Goal: Task Accomplishment & Management: Use online tool/utility

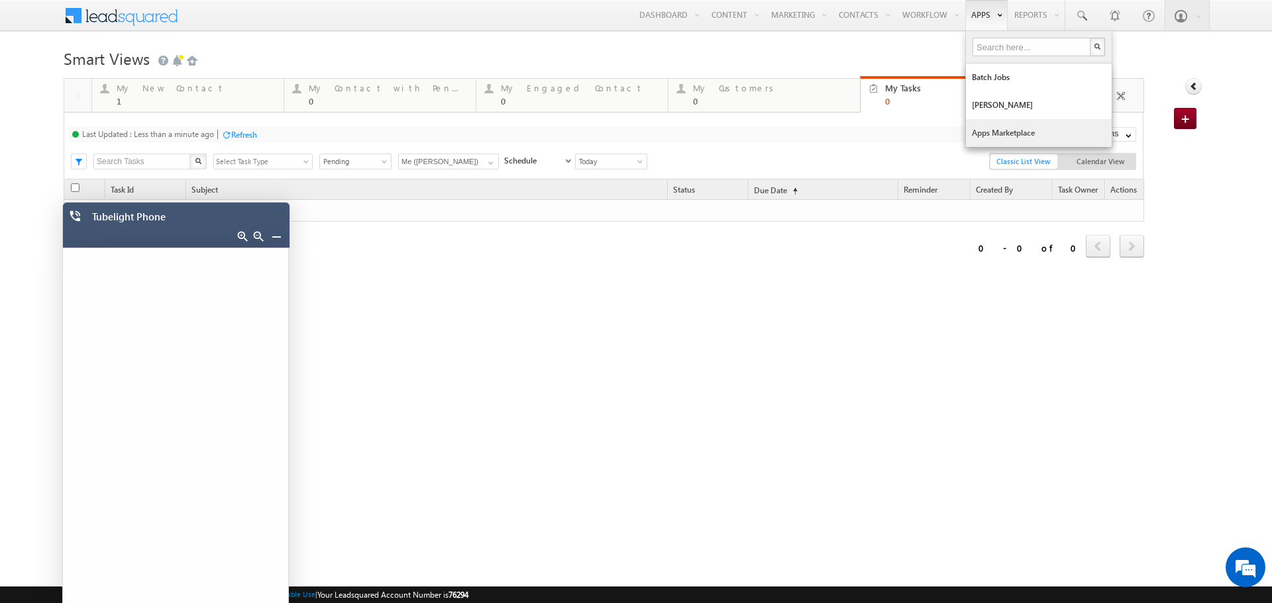
click at [972, 127] on link "Apps Marketplace" at bounding box center [1039, 133] width 146 height 28
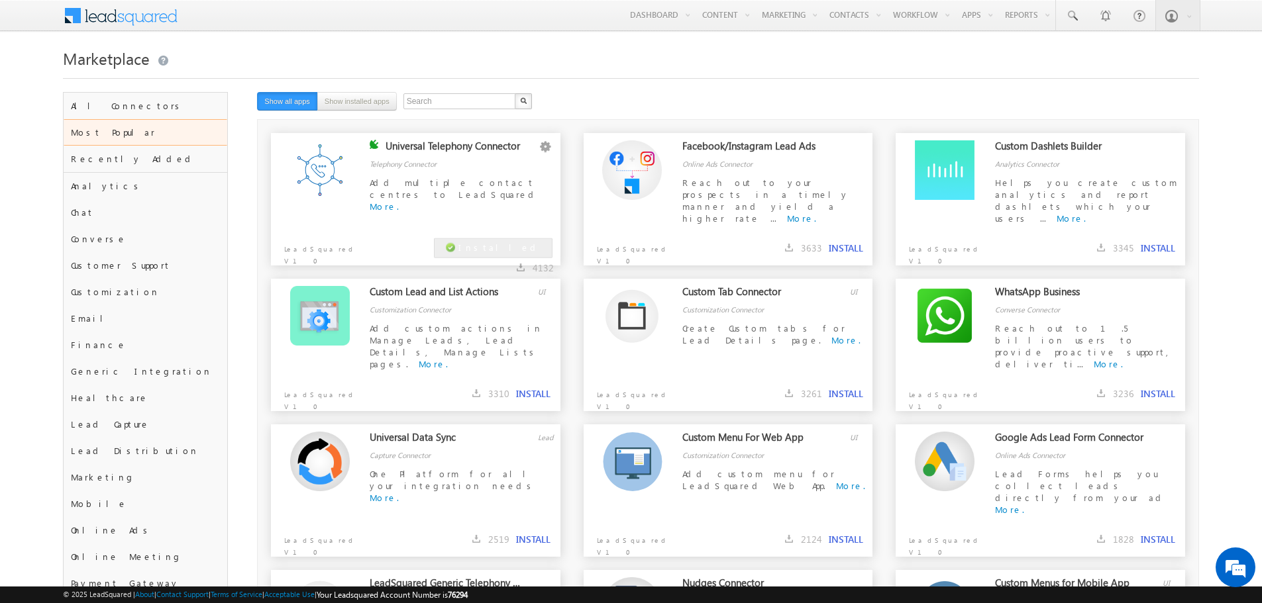
click at [402, 159] on div "Telephony Connector" at bounding box center [461, 155] width 183 height 30
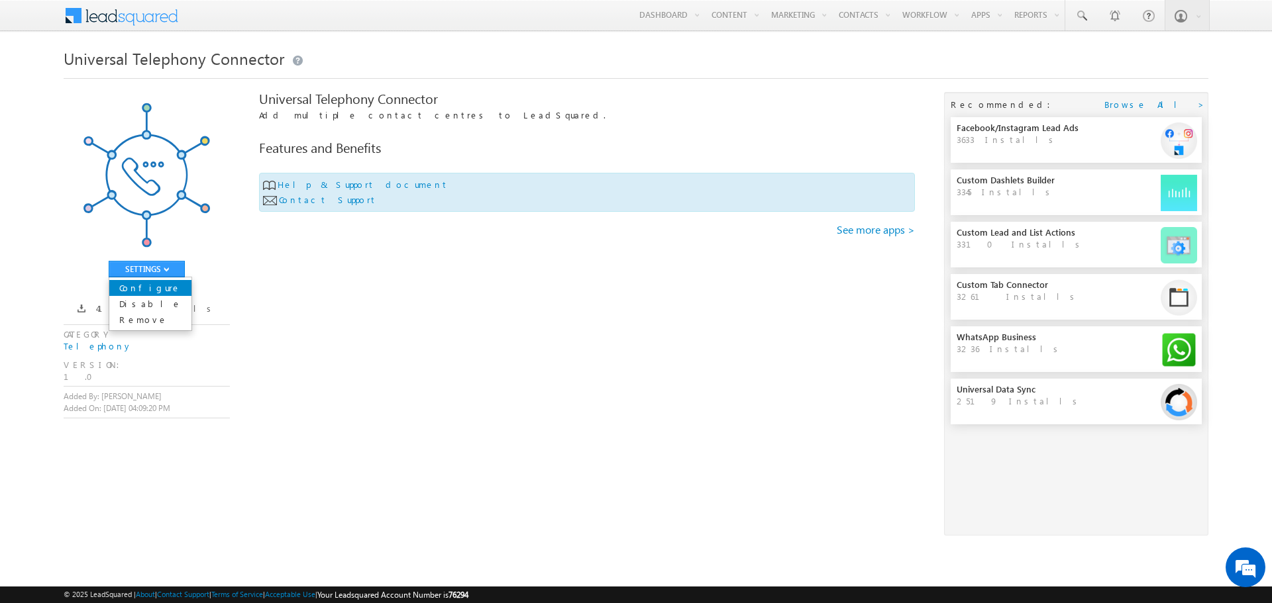
click at [166, 285] on link "Configure" at bounding box center [150, 288] width 82 height 16
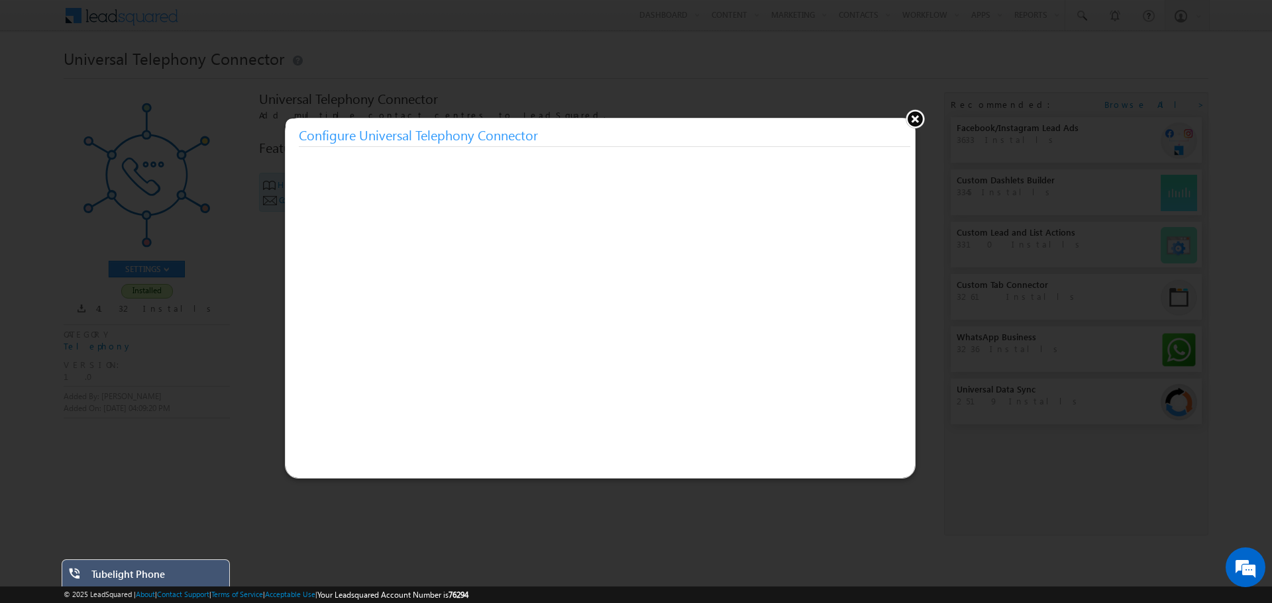
click at [917, 121] on button at bounding box center [915, 119] width 20 height 20
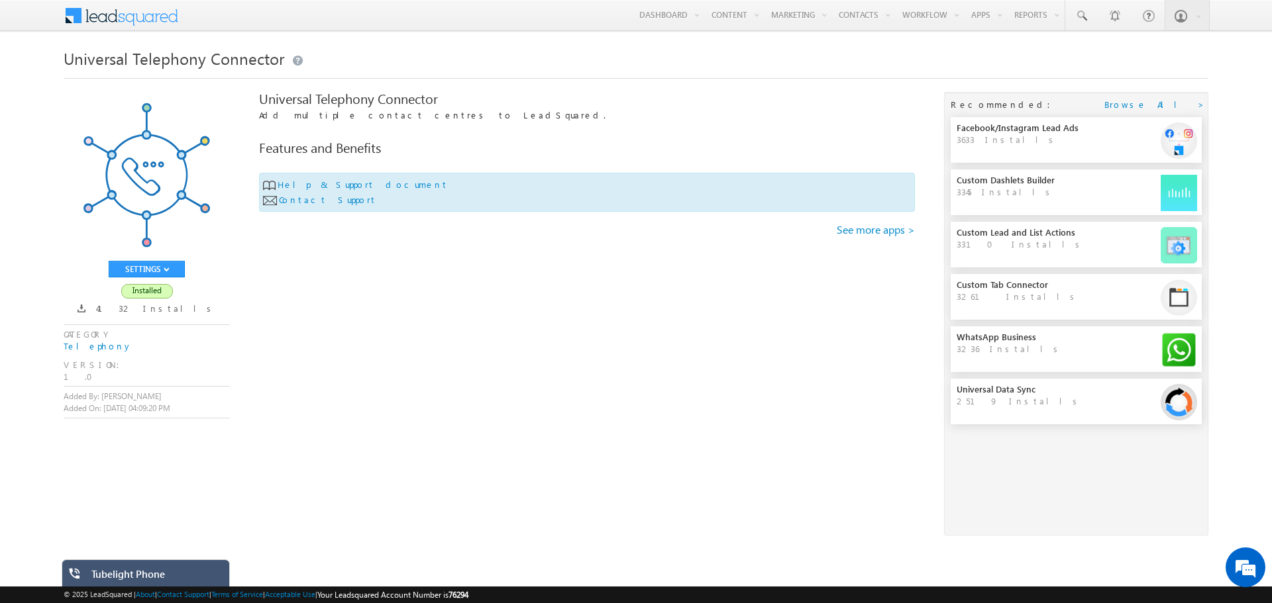
click at [195, 572] on div "Tubelight Phone" at bounding box center [155, 577] width 128 height 19
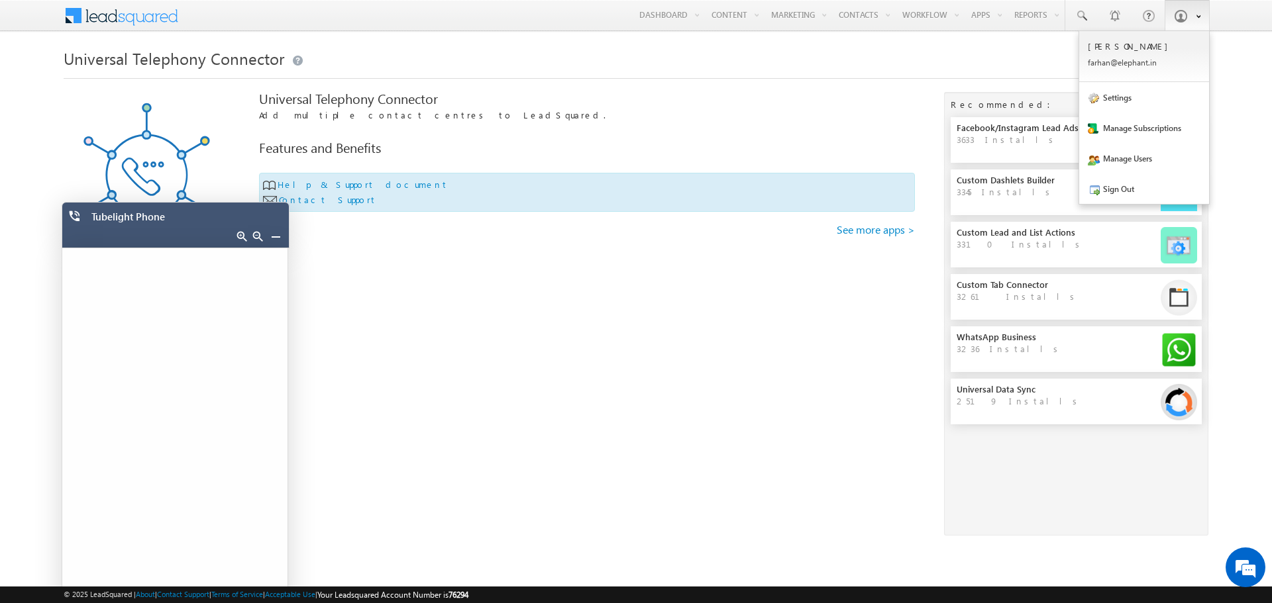
click at [1182, 17] on span at bounding box center [1180, 15] width 13 height 13
click at [1123, 187] on link "Sign Out" at bounding box center [1144, 189] width 130 height 30
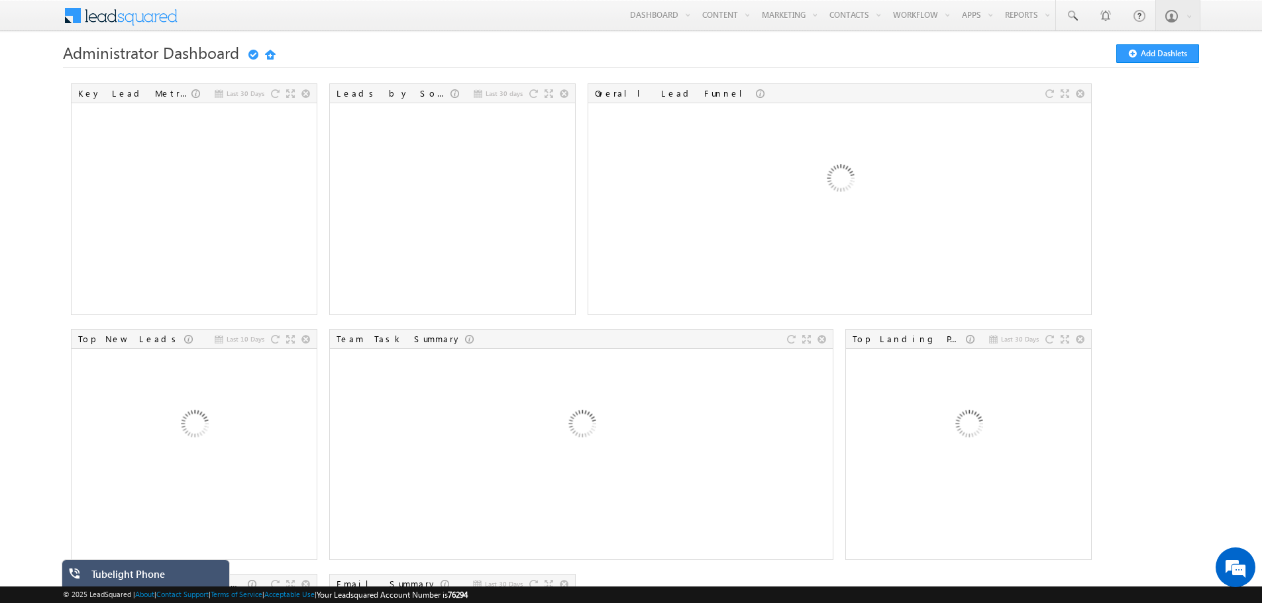
click at [123, 570] on div "Tubelight Phone" at bounding box center [155, 577] width 128 height 19
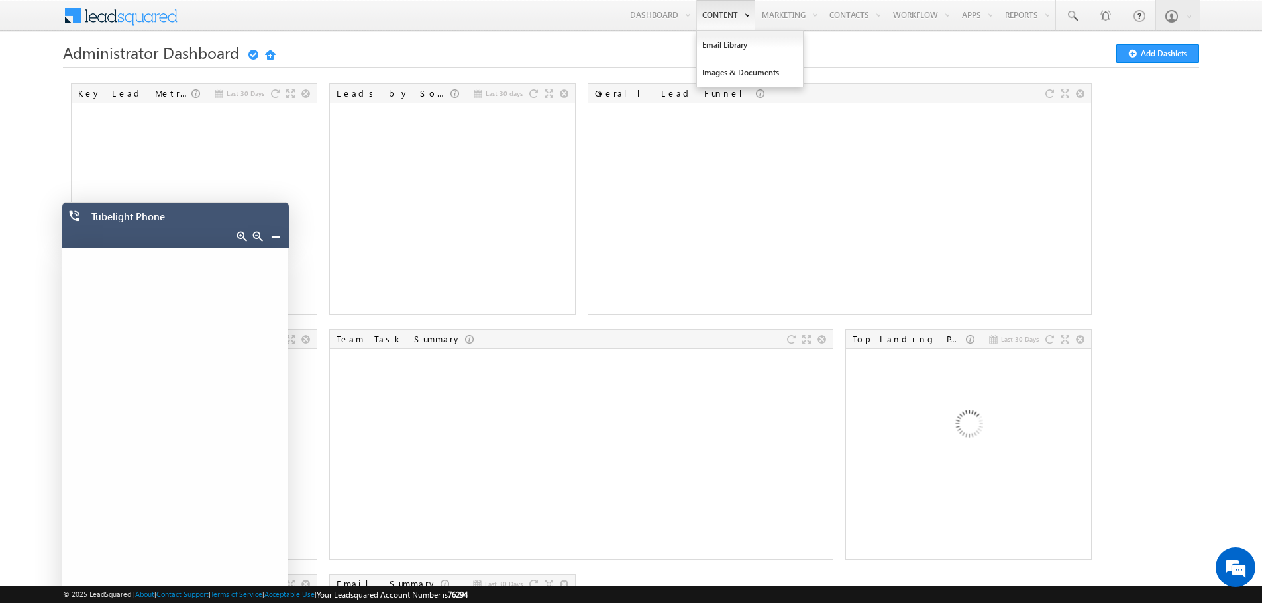
click at [727, 11] on link "Content" at bounding box center [725, 15] width 59 height 30
click at [833, 11] on link "Contacts" at bounding box center [854, 15] width 63 height 30
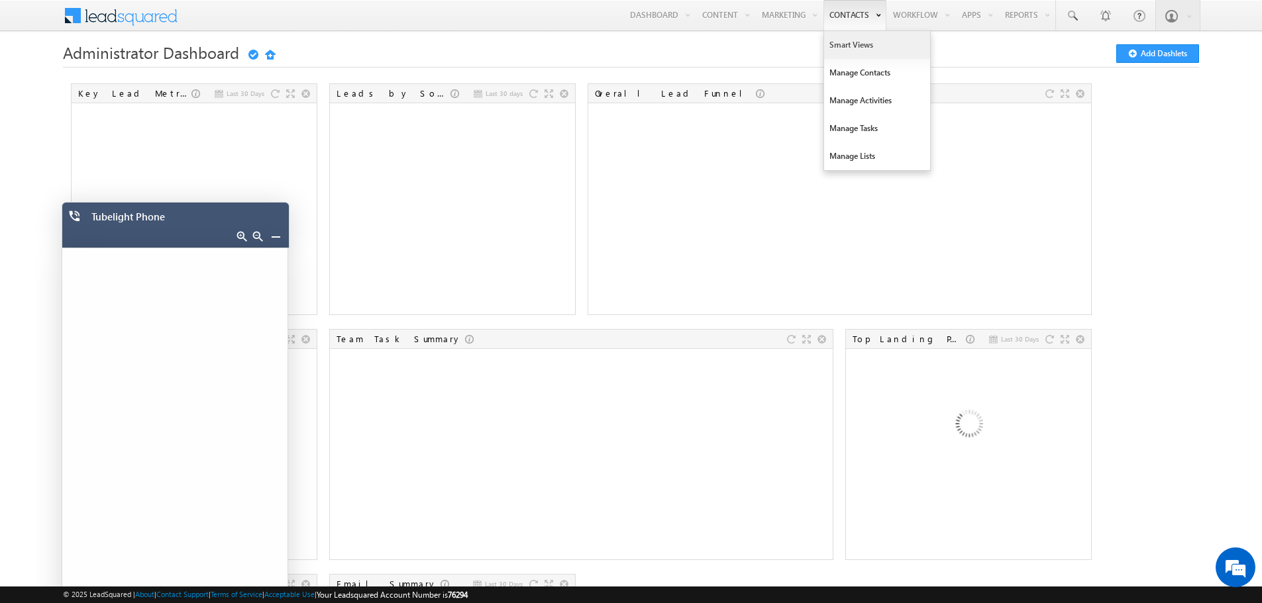
click at [829, 40] on link "Smart Views" at bounding box center [877, 45] width 106 height 28
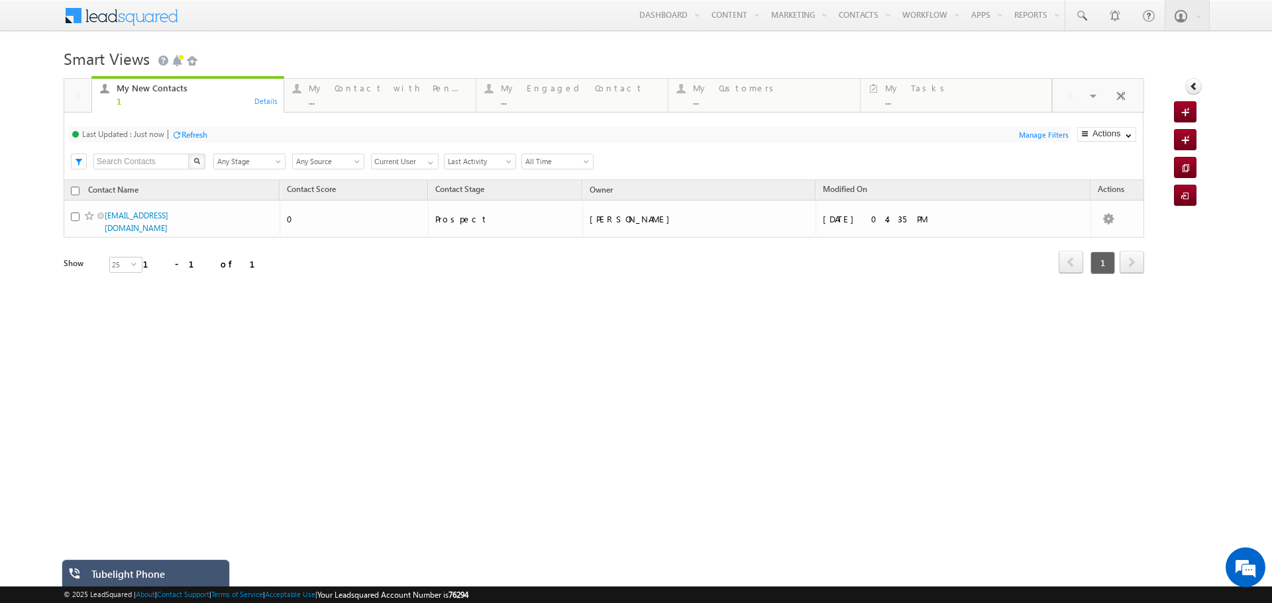
click at [174, 577] on div "Tubelight Phone" at bounding box center [155, 577] width 128 height 19
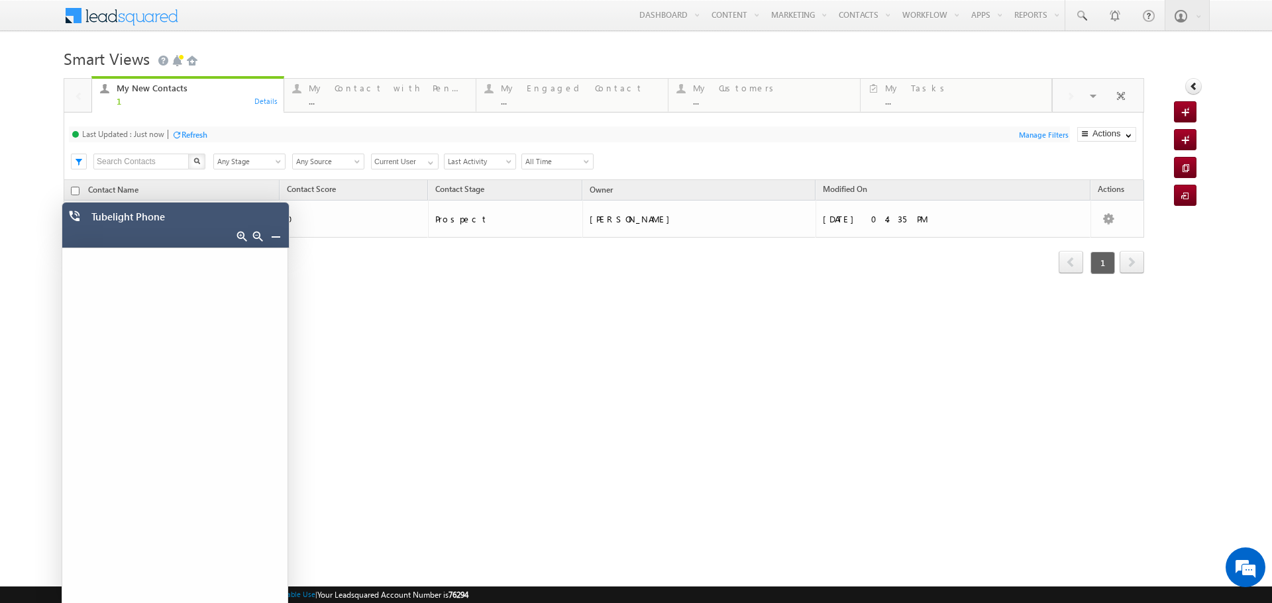
click at [225, 225] on div "Tubelight Phone" at bounding box center [178, 220] width 175 height 19
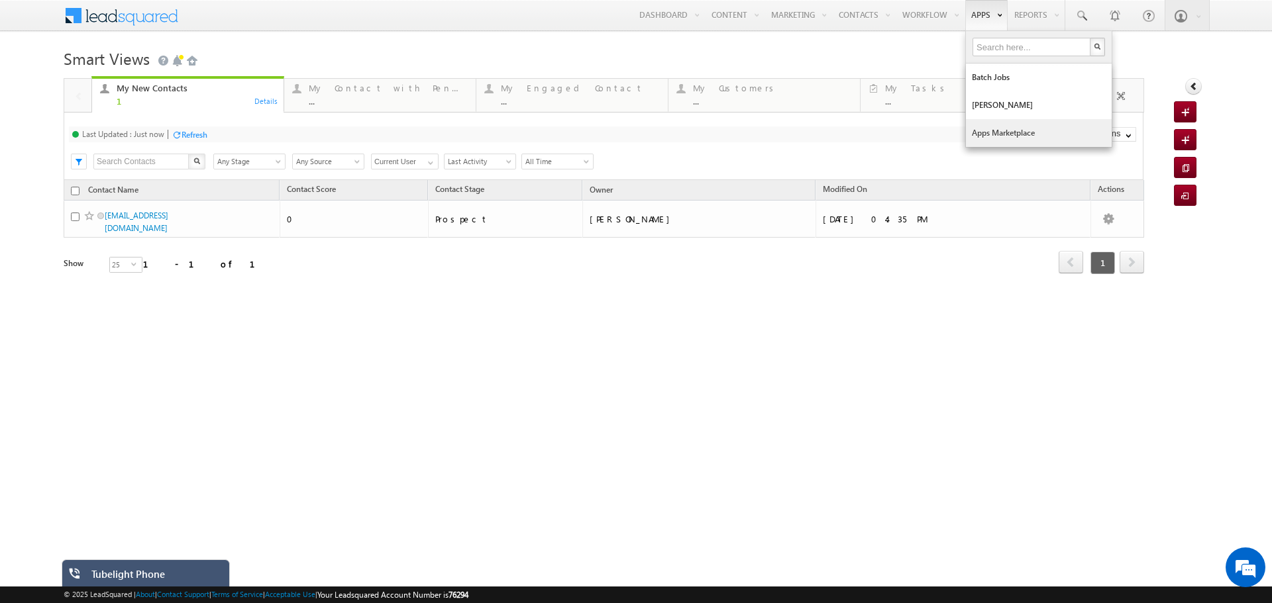
click at [978, 136] on link "Apps Marketplace" at bounding box center [1039, 133] width 146 height 28
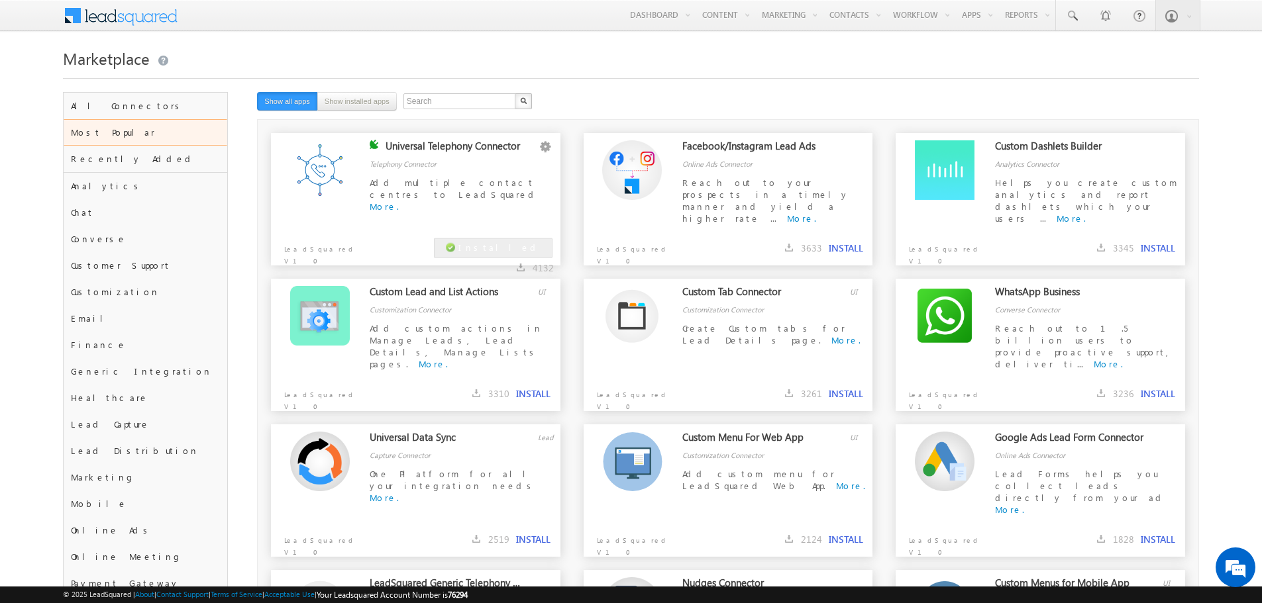
click at [456, 182] on span "Add multiple contact centres to LeadSquared" at bounding box center [454, 188] width 169 height 23
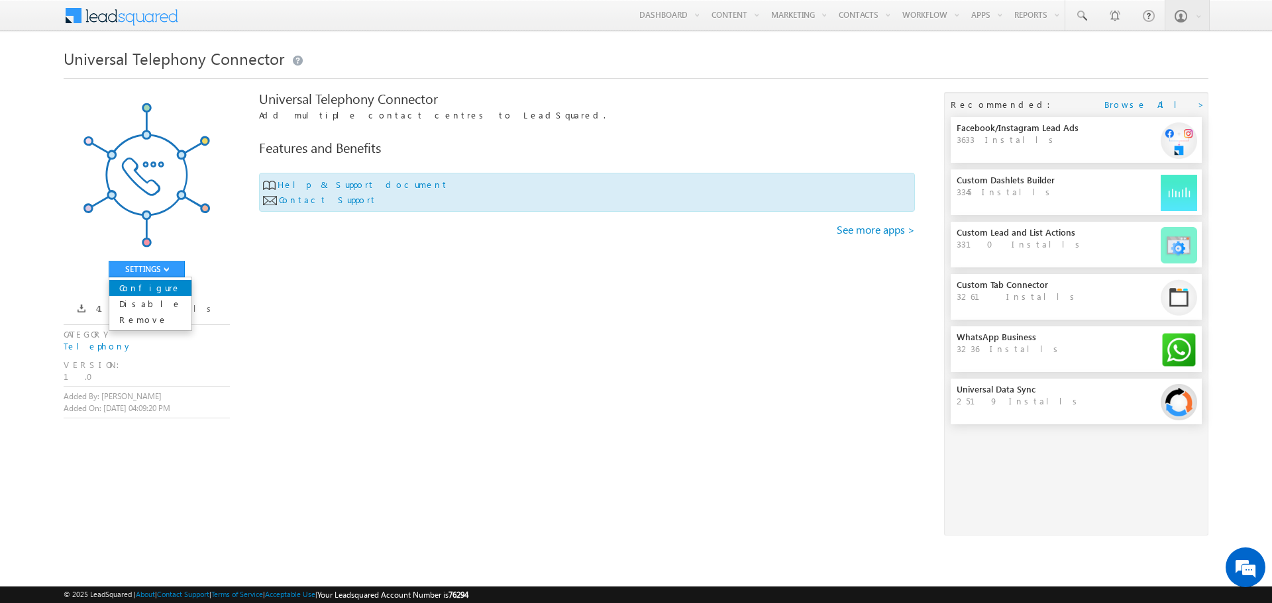
click at [155, 294] on link "Configure" at bounding box center [150, 288] width 82 height 16
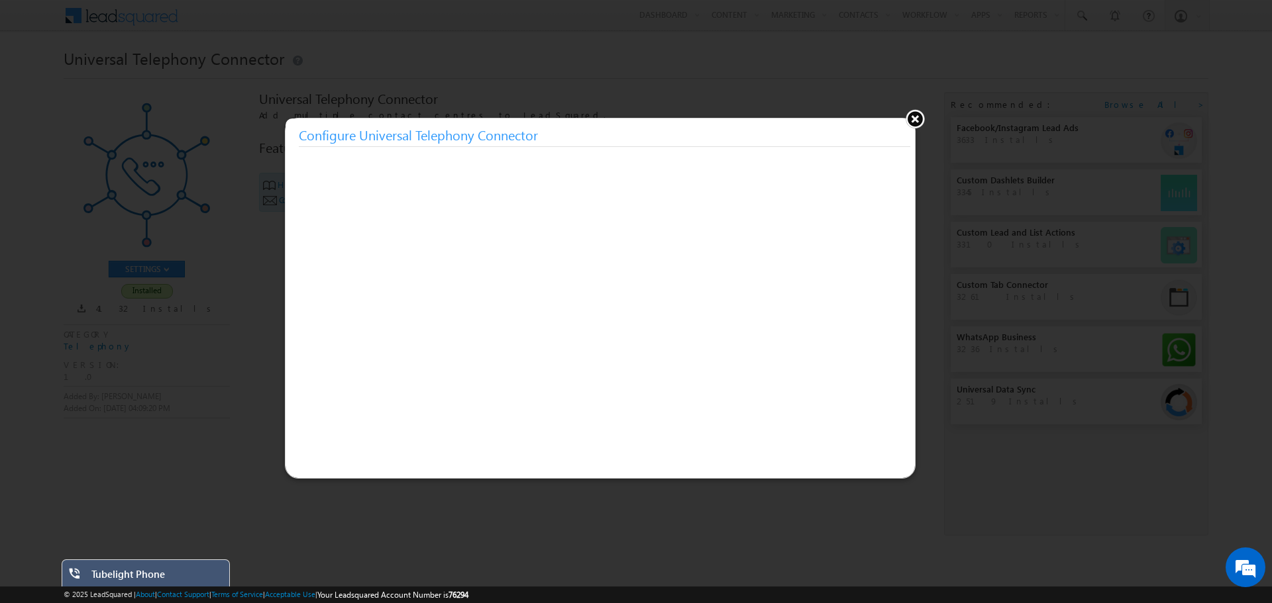
click at [210, 576] on div "Tubelight Phone" at bounding box center [155, 577] width 128 height 19
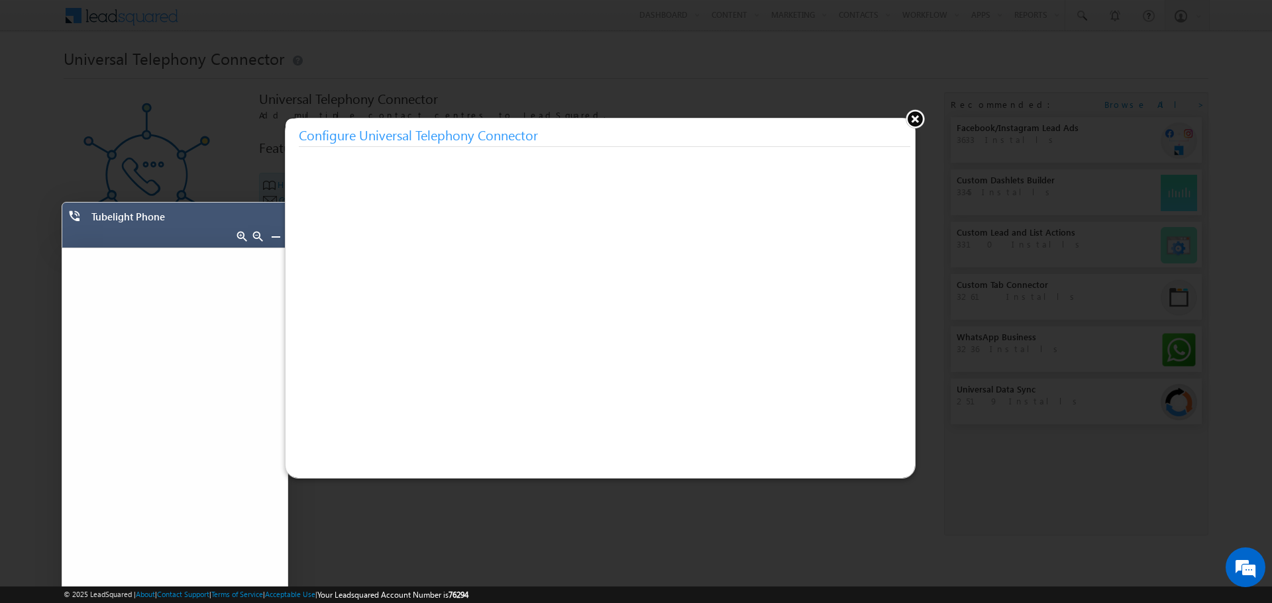
click at [917, 120] on button at bounding box center [915, 119] width 20 height 20
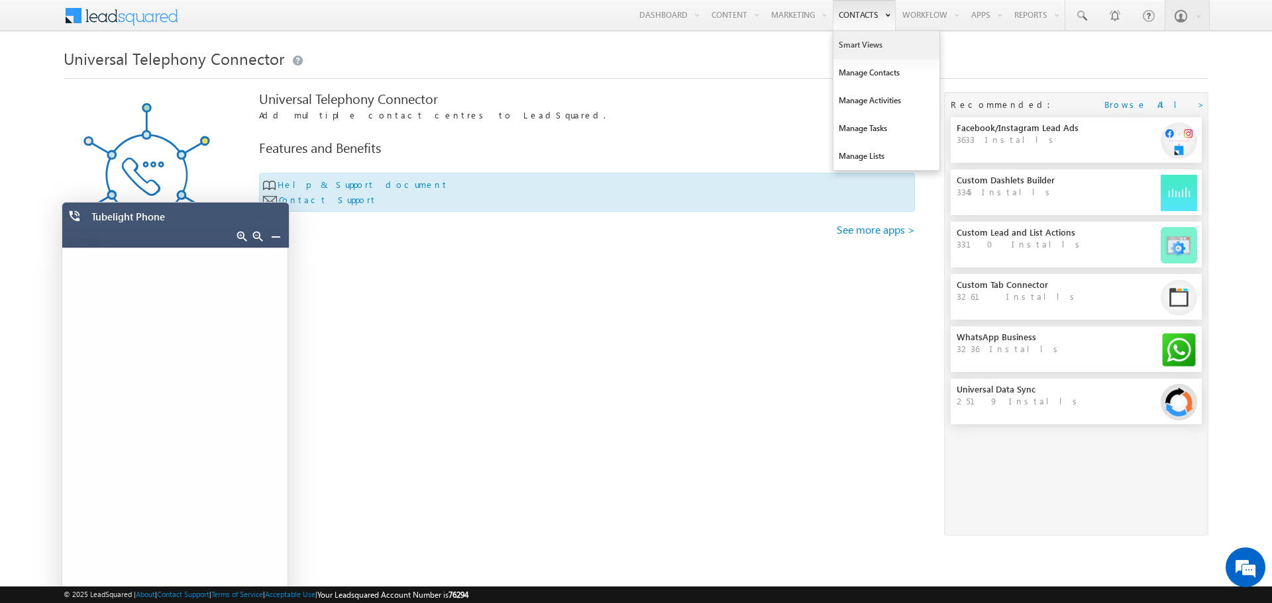
click at [854, 44] on link "Smart Views" at bounding box center [886, 45] width 106 height 28
click at [850, 50] on link "Smart Views" at bounding box center [886, 45] width 106 height 28
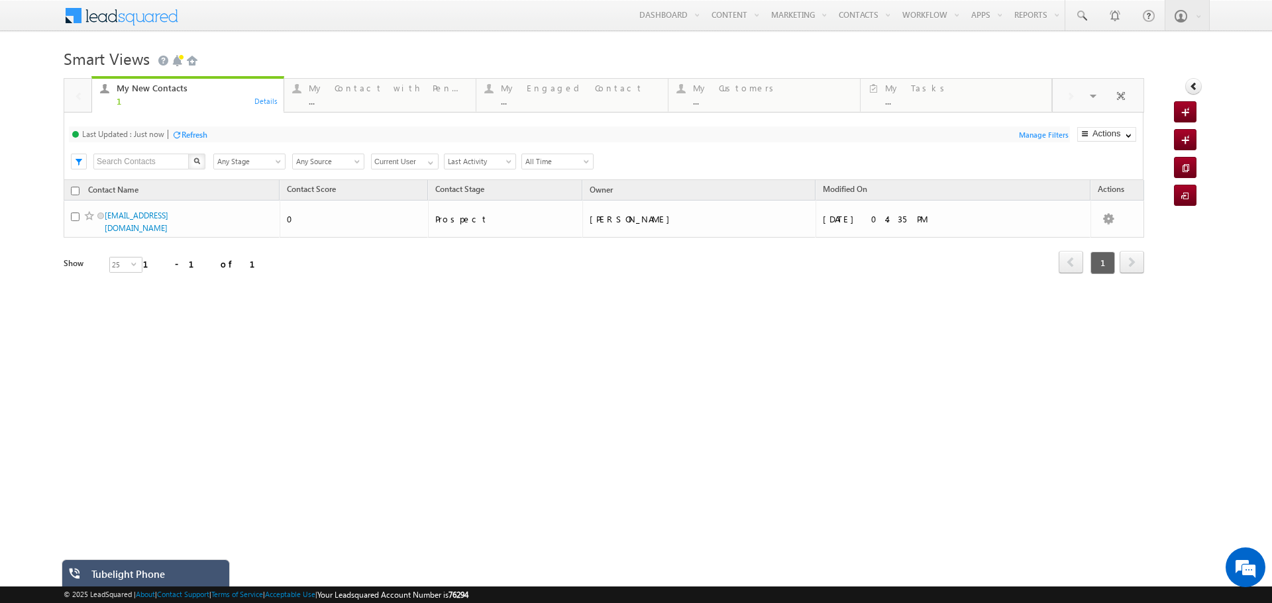
click at [195, 575] on div "Tubelight Phone" at bounding box center [155, 577] width 128 height 19
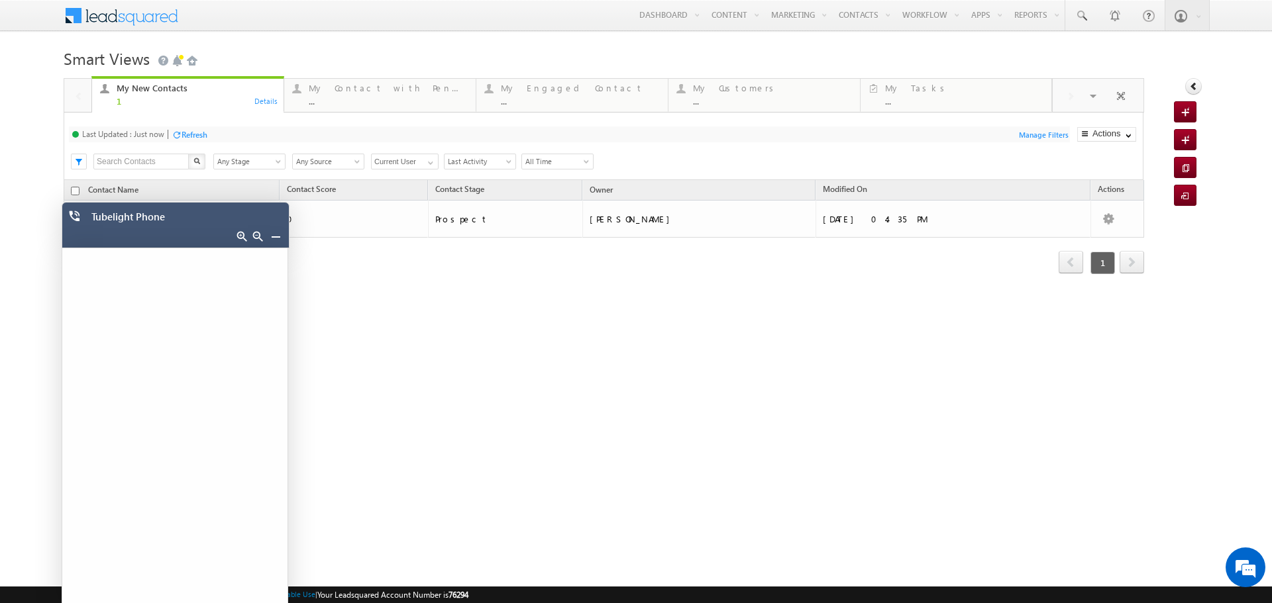
click at [211, 227] on div "Tubelight Phone" at bounding box center [178, 220] width 175 height 19
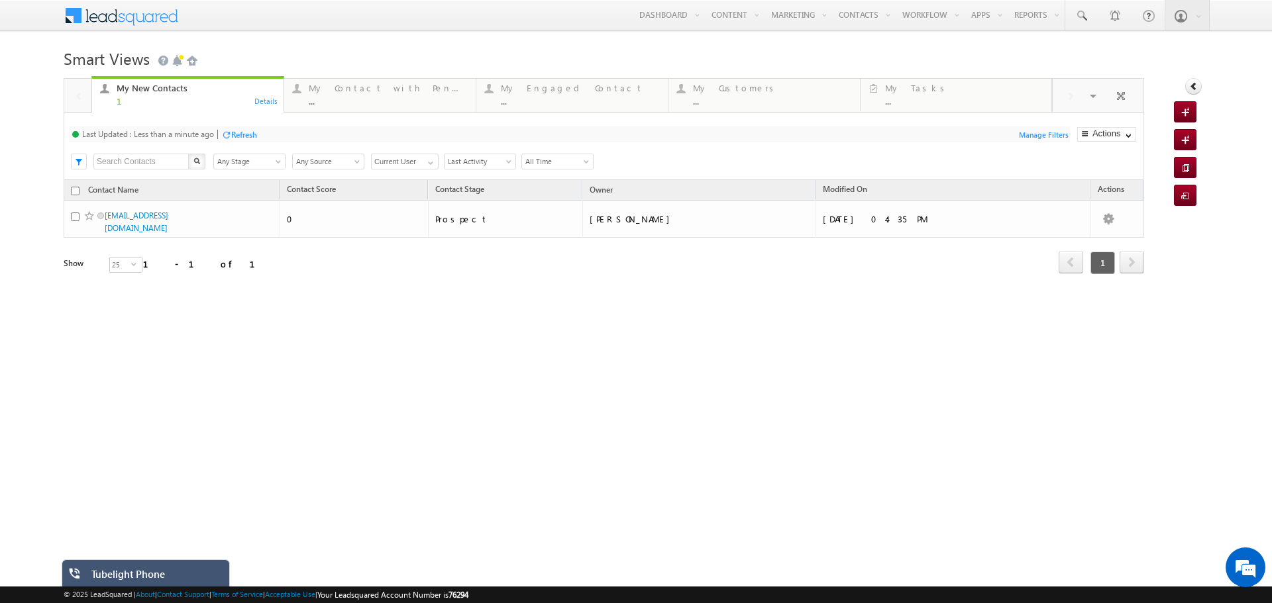
click at [138, 573] on div "Tubelight Phone" at bounding box center [155, 577] width 128 height 19
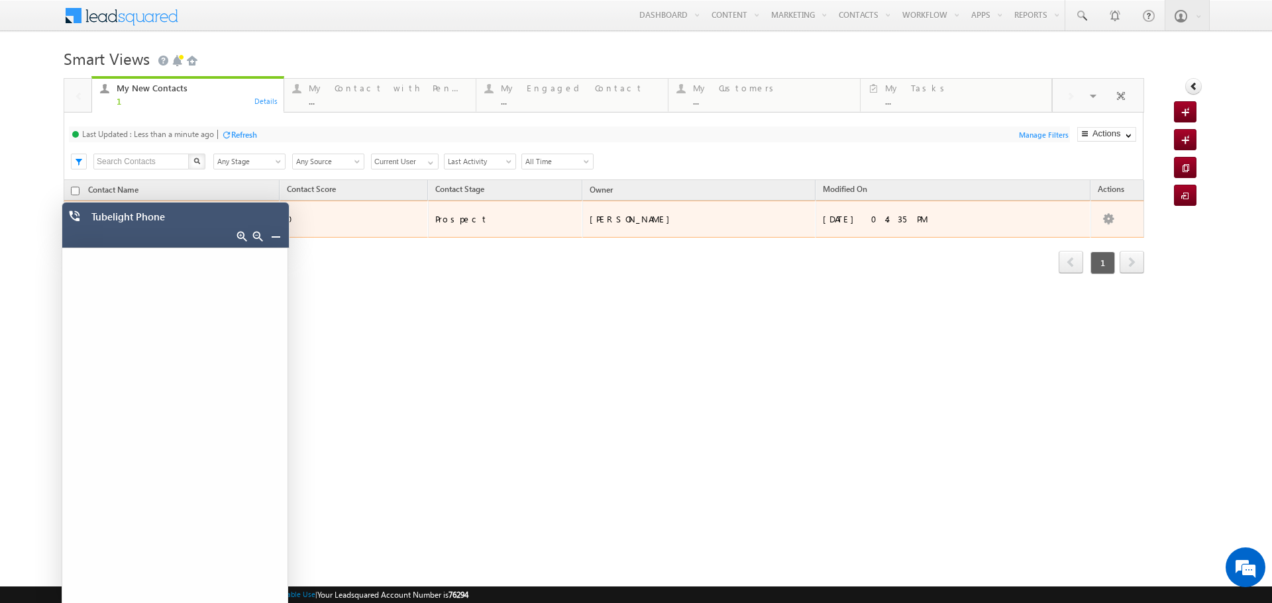
click at [381, 217] on div "0" at bounding box center [354, 219] width 135 height 12
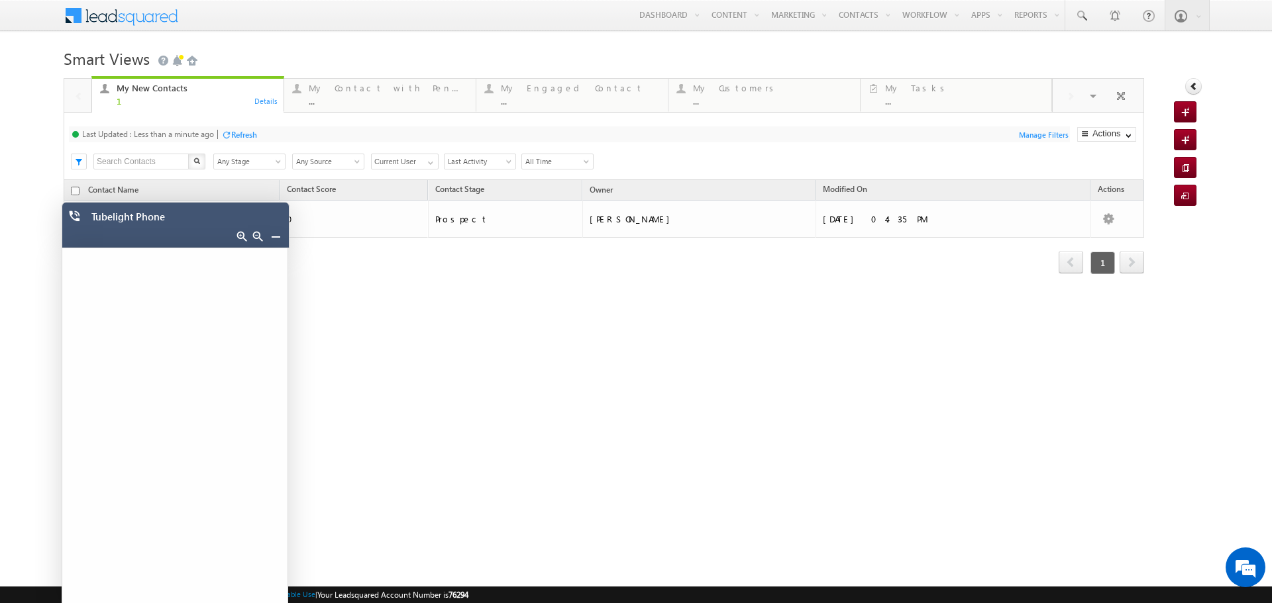
click at [272, 234] on link at bounding box center [275, 236] width 11 height 11
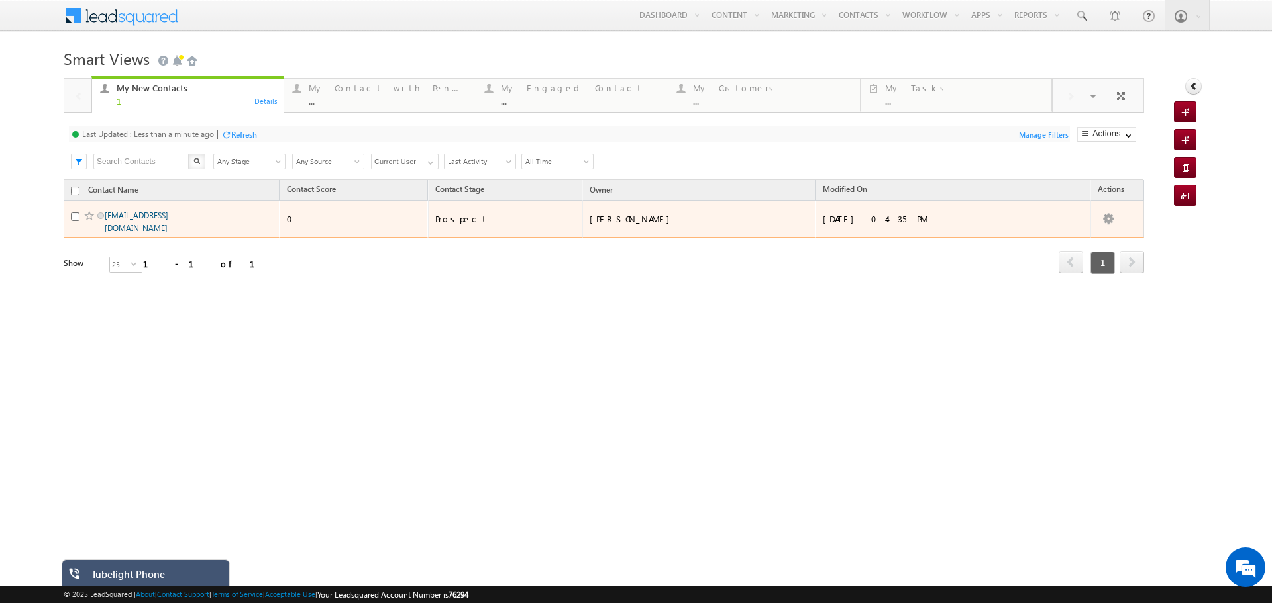
click at [158, 218] on link "[EMAIL_ADDRESS][DOMAIN_NAME]" at bounding box center [137, 222] width 64 height 23
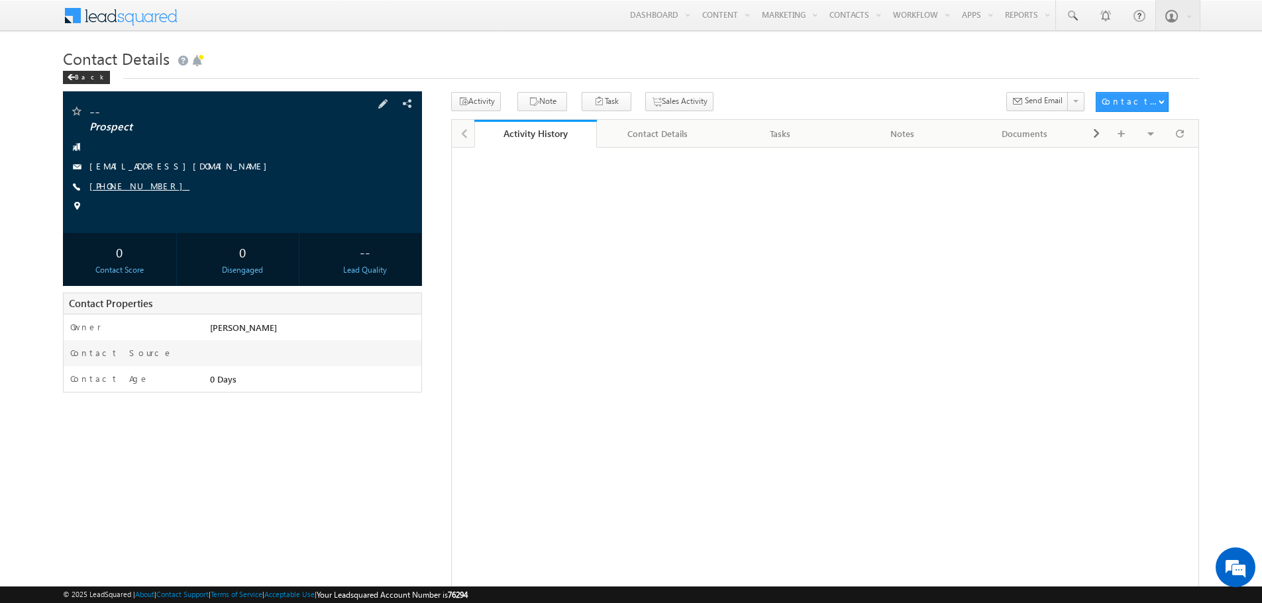
click at [132, 187] on link "[PHONE_NUMBER]" at bounding box center [139, 185] width 100 height 11
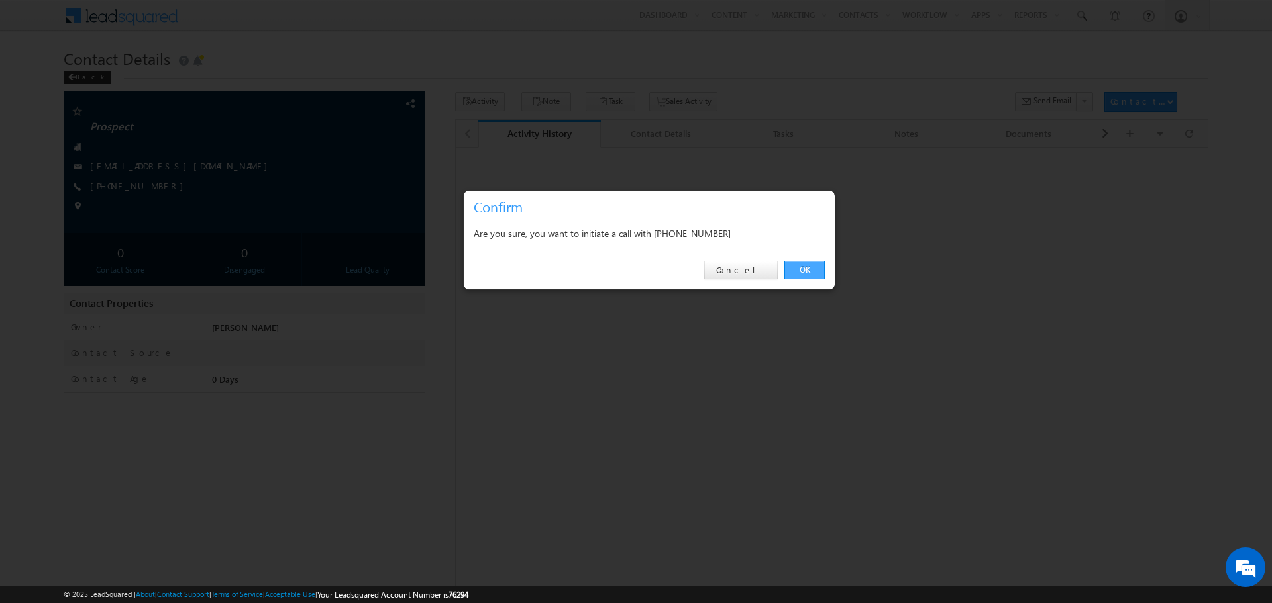
click at [800, 268] on link "OK" at bounding box center [804, 270] width 40 height 19
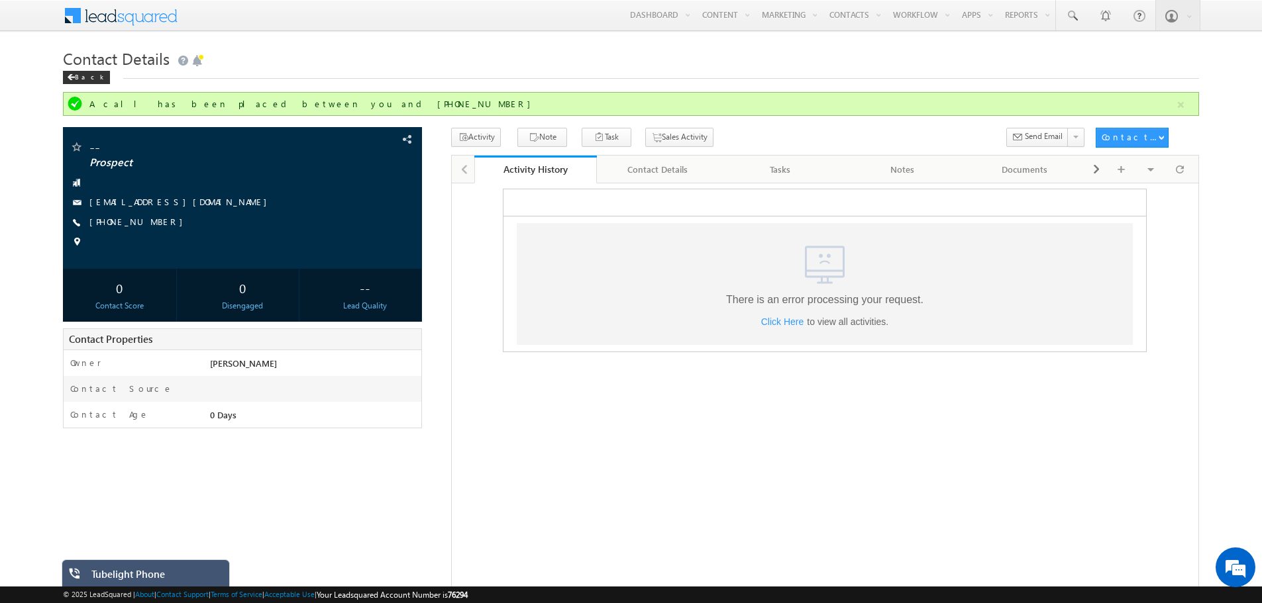
click at [172, 576] on div "Tubelight Phone" at bounding box center [155, 577] width 128 height 19
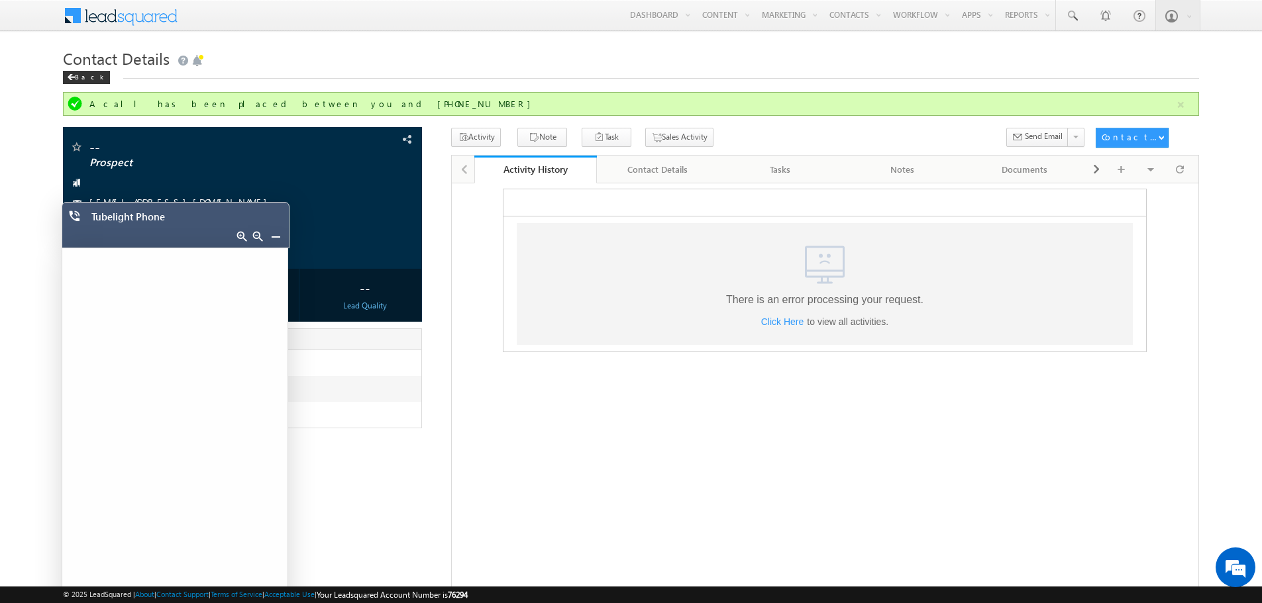
click at [272, 236] on link at bounding box center [275, 236] width 11 height 11
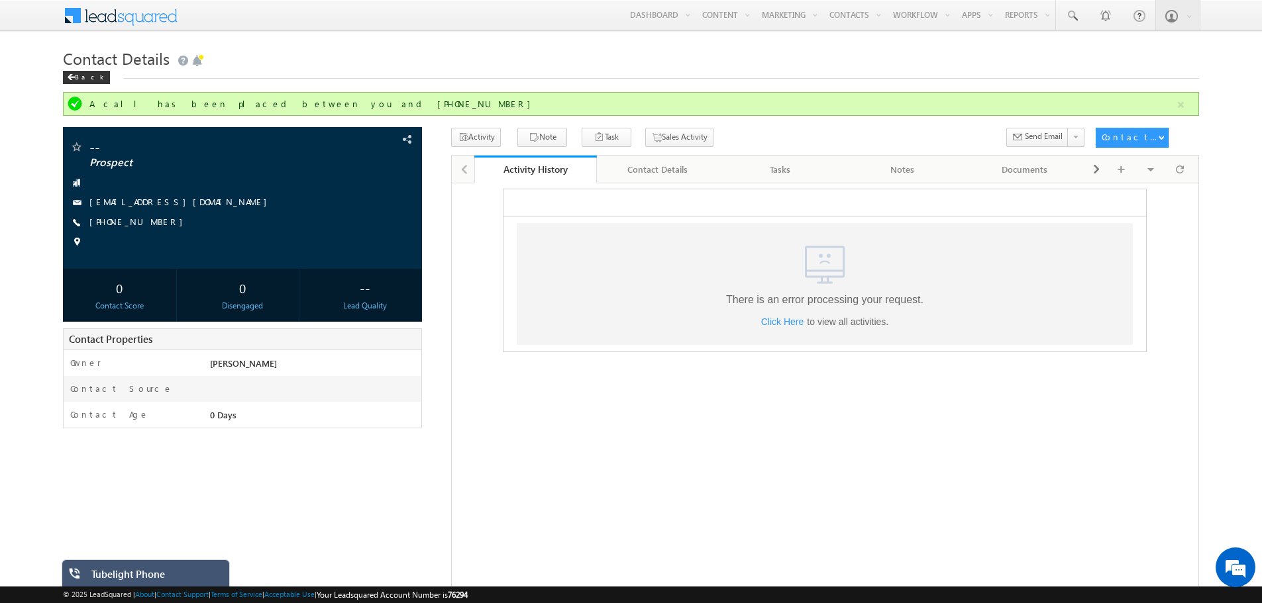
click at [199, 569] on div "Tubelight Phone" at bounding box center [155, 577] width 128 height 19
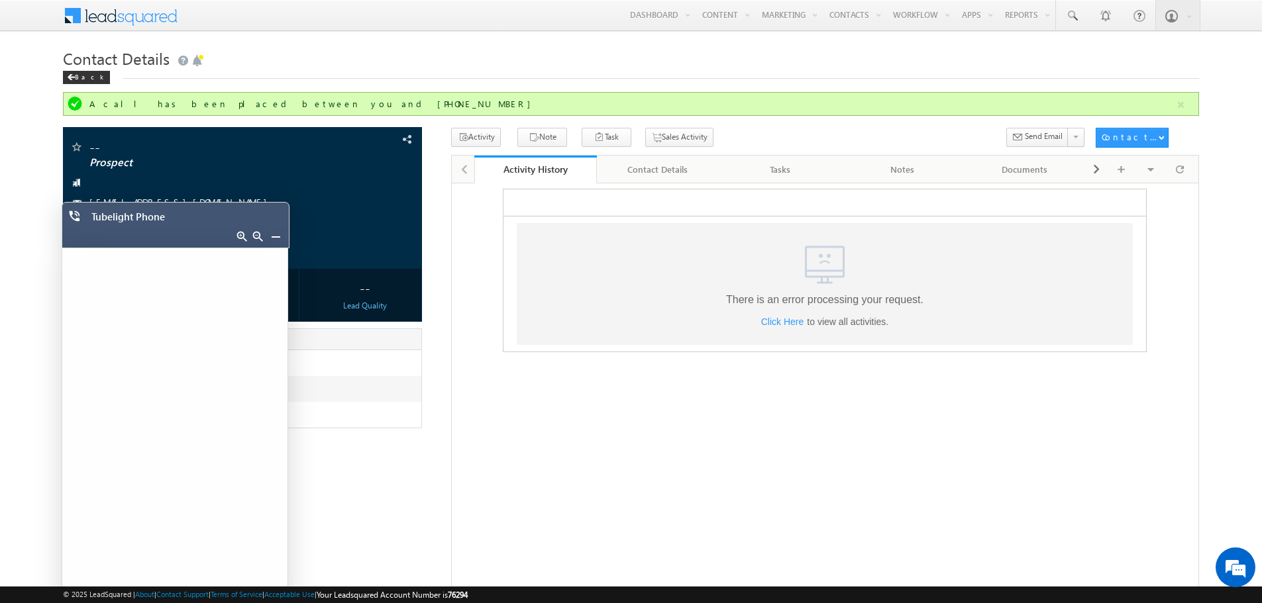
click at [272, 236] on link at bounding box center [275, 236] width 11 height 11
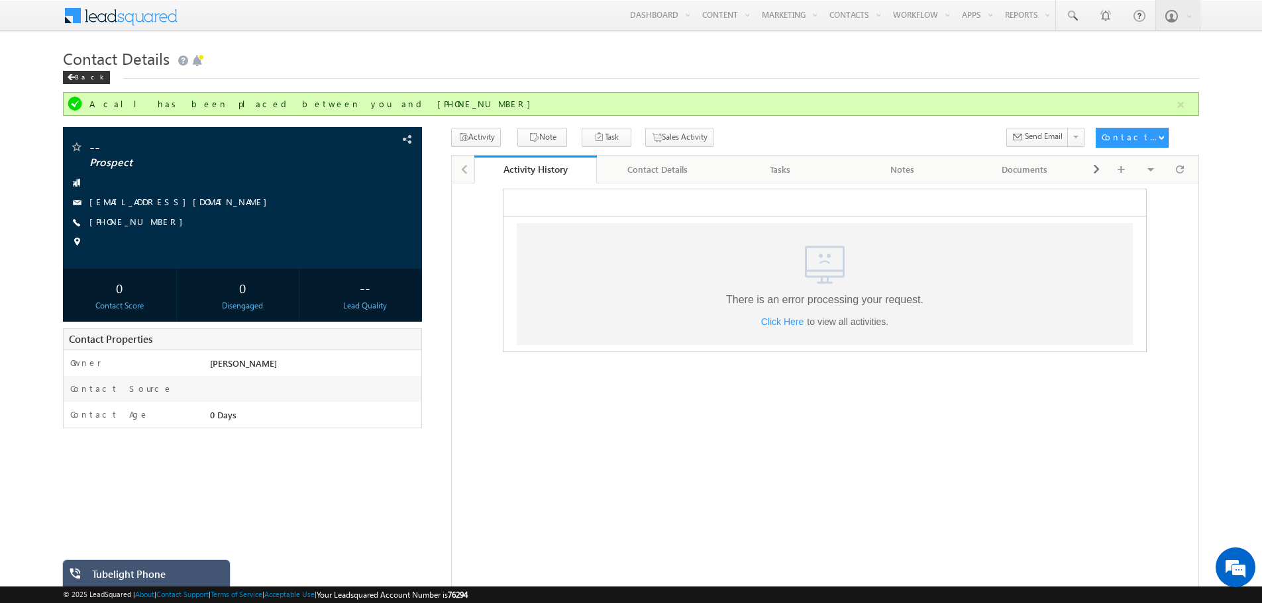
click at [187, 576] on div "Tubelight Phone" at bounding box center [156, 577] width 128 height 19
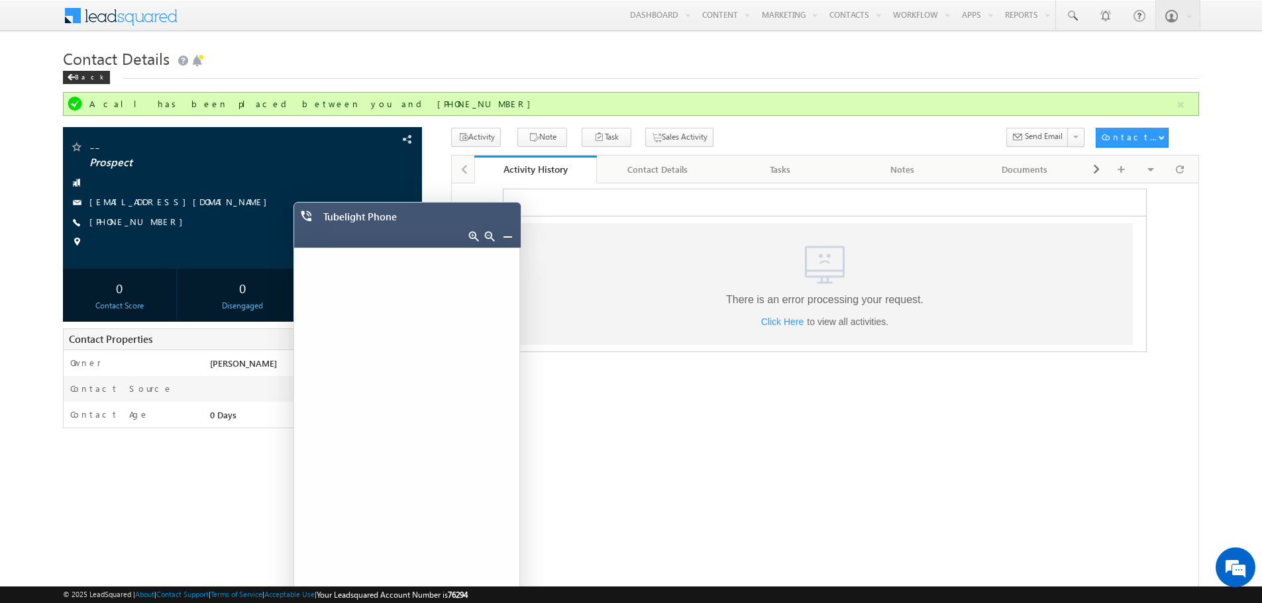
drag, startPoint x: 645, startPoint y: 419, endPoint x: 562, endPoint y: 238, distance: 198.9
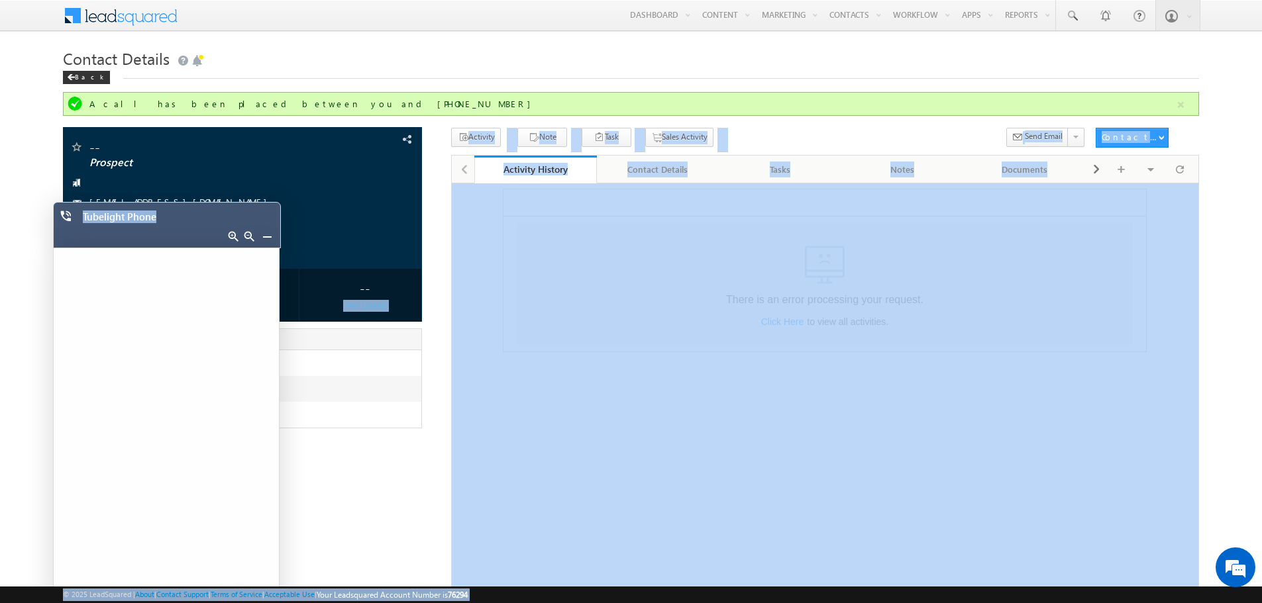
drag, startPoint x: 636, startPoint y: 425, endPoint x: 740, endPoint y: 292, distance: 168.9
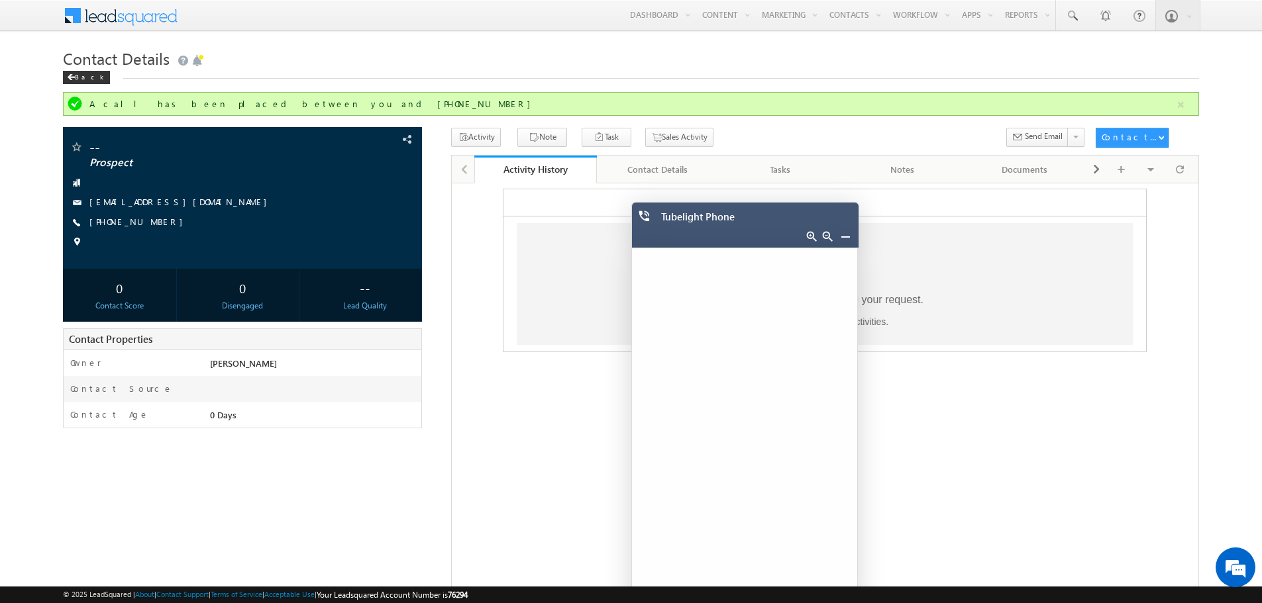
click at [901, 357] on html ".a{fill:none;}.b{fill:#cad4e2;} There is an error processing your request. Clic…" at bounding box center [825, 270] width 746 height 174
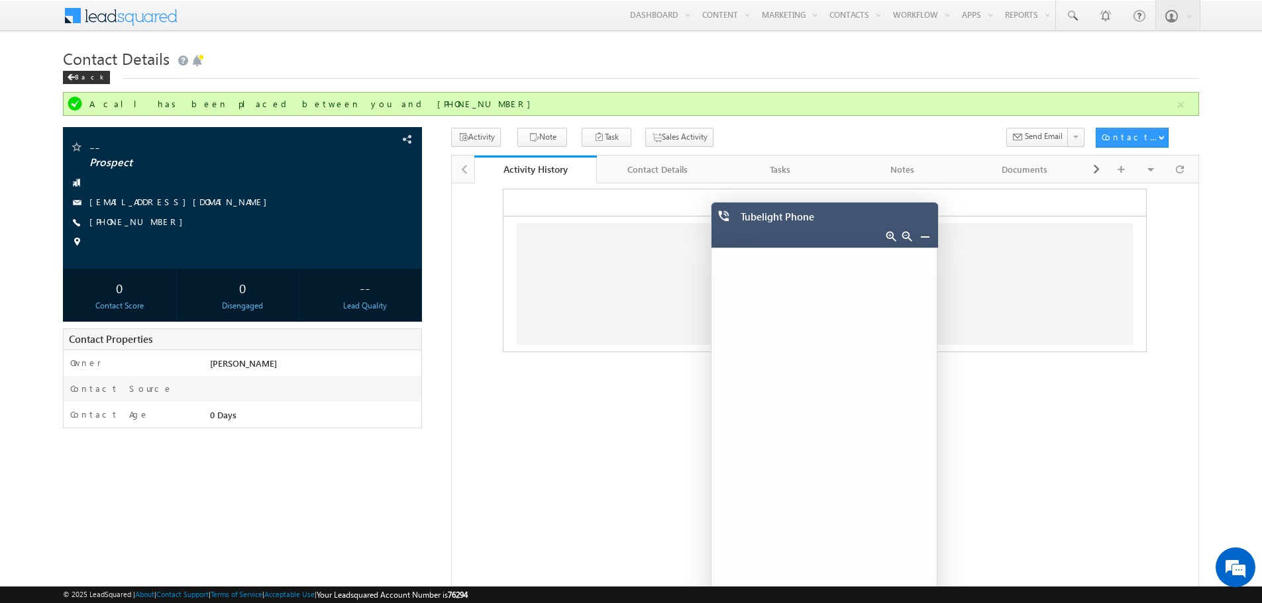
click at [631, 357] on html ".a{fill:none;}.b{fill:#cad4e2;} There is an error processing your request. Clic…" at bounding box center [825, 270] width 746 height 174
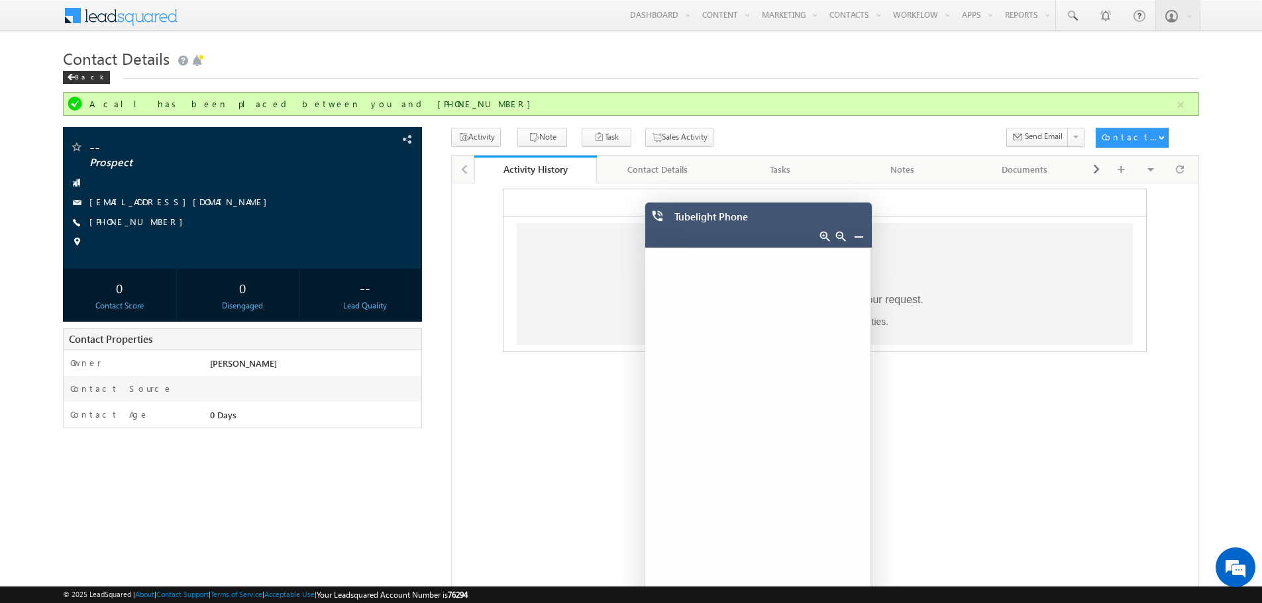
click at [780, 211] on div "Tubelight Phone" at bounding box center [761, 220] width 175 height 19
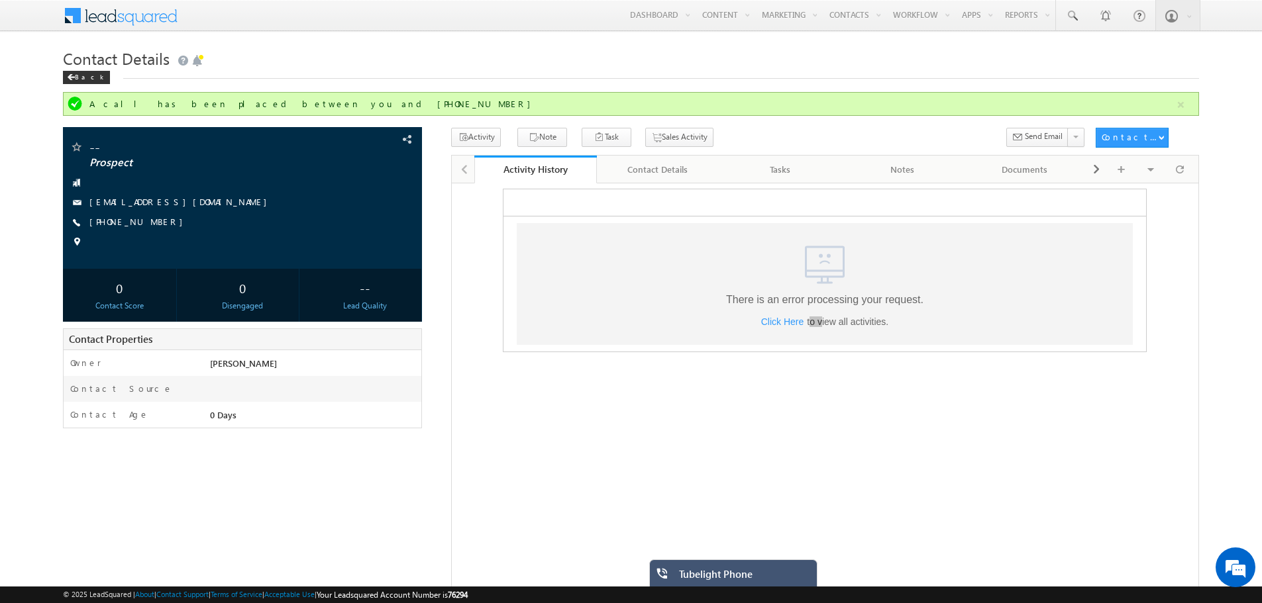
click at [750, 578] on div "Tubelight Phone" at bounding box center [743, 577] width 128 height 19
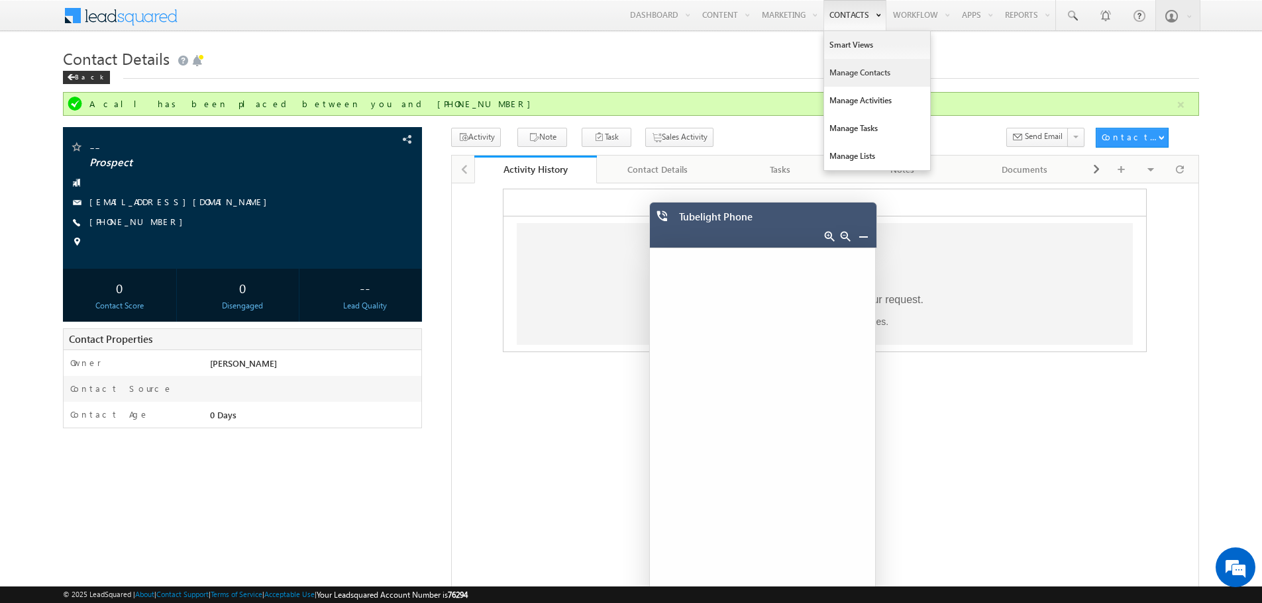
click at [856, 68] on link "Manage Contacts" at bounding box center [877, 73] width 106 height 28
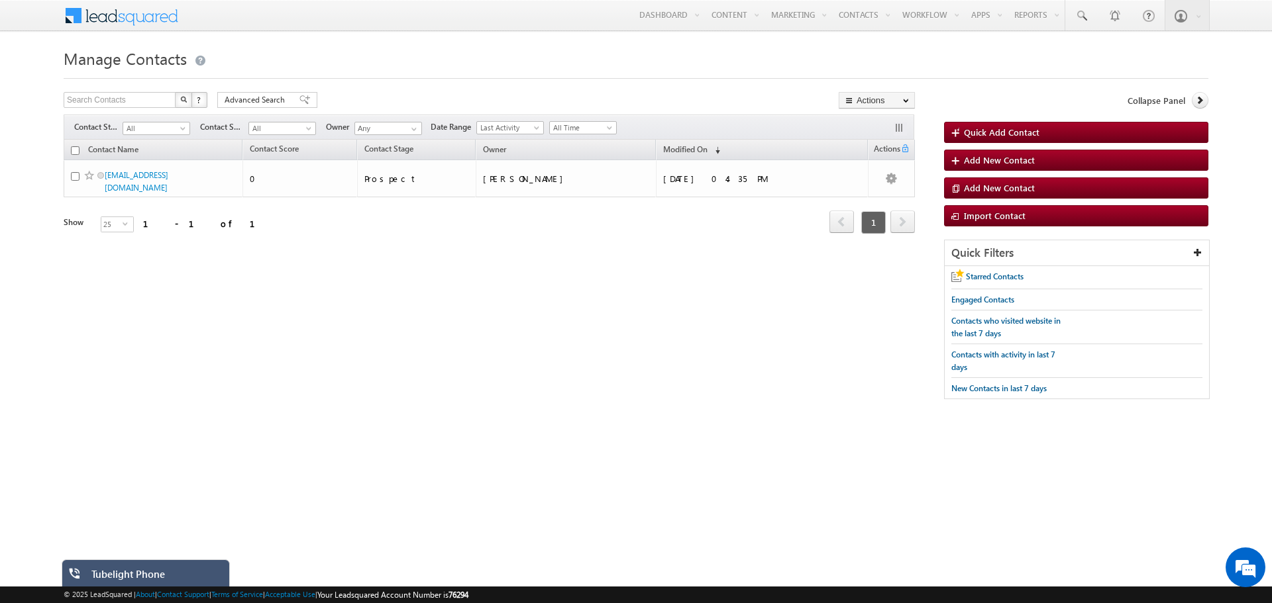
click at [170, 579] on div "Tubelight Phone" at bounding box center [155, 577] width 128 height 19
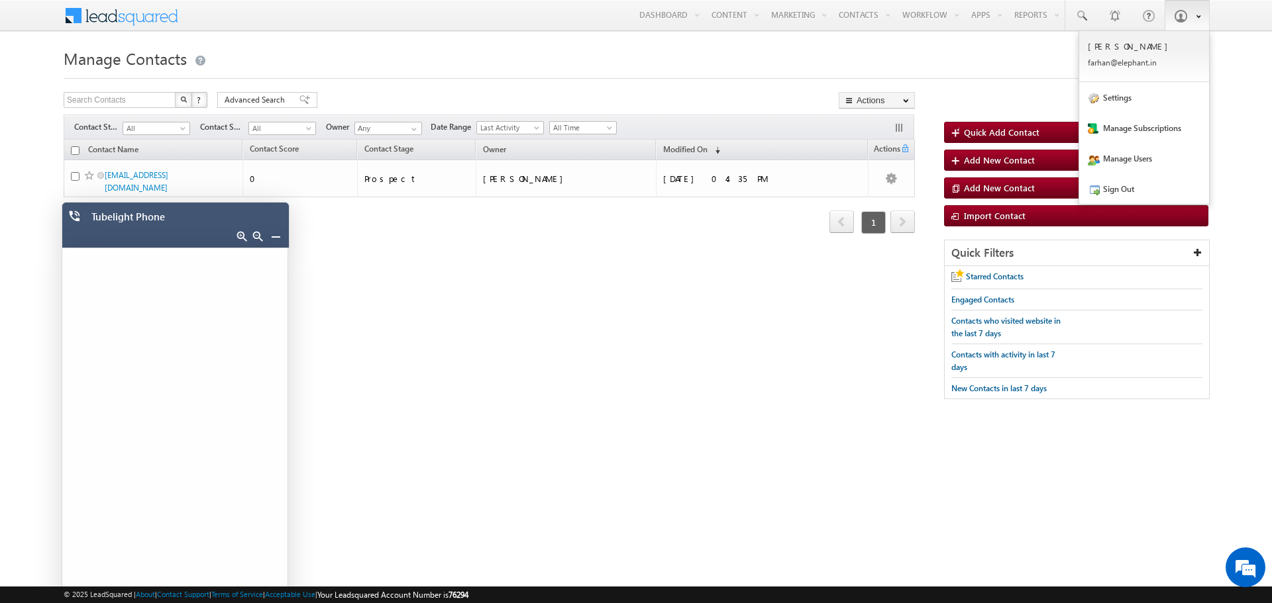
click at [1188, 9] on link at bounding box center [1186, 15] width 45 height 30
click at [1127, 192] on link "Sign Out" at bounding box center [1144, 189] width 130 height 30
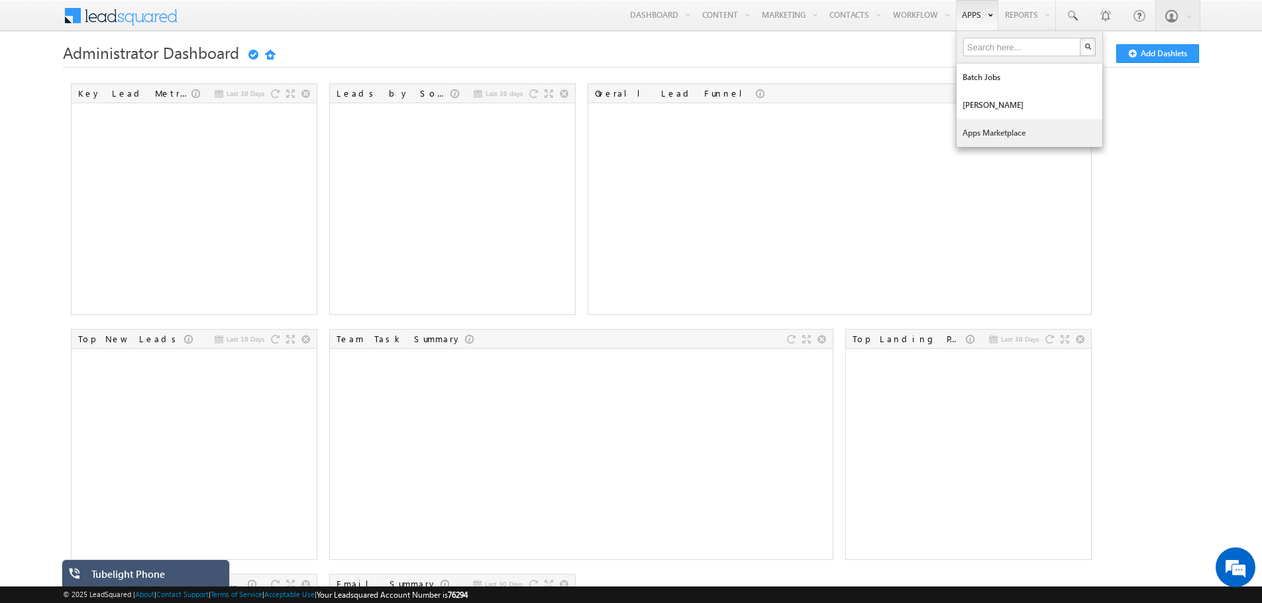
click at [970, 134] on link "Apps Marketplace" at bounding box center [1029, 133] width 146 height 28
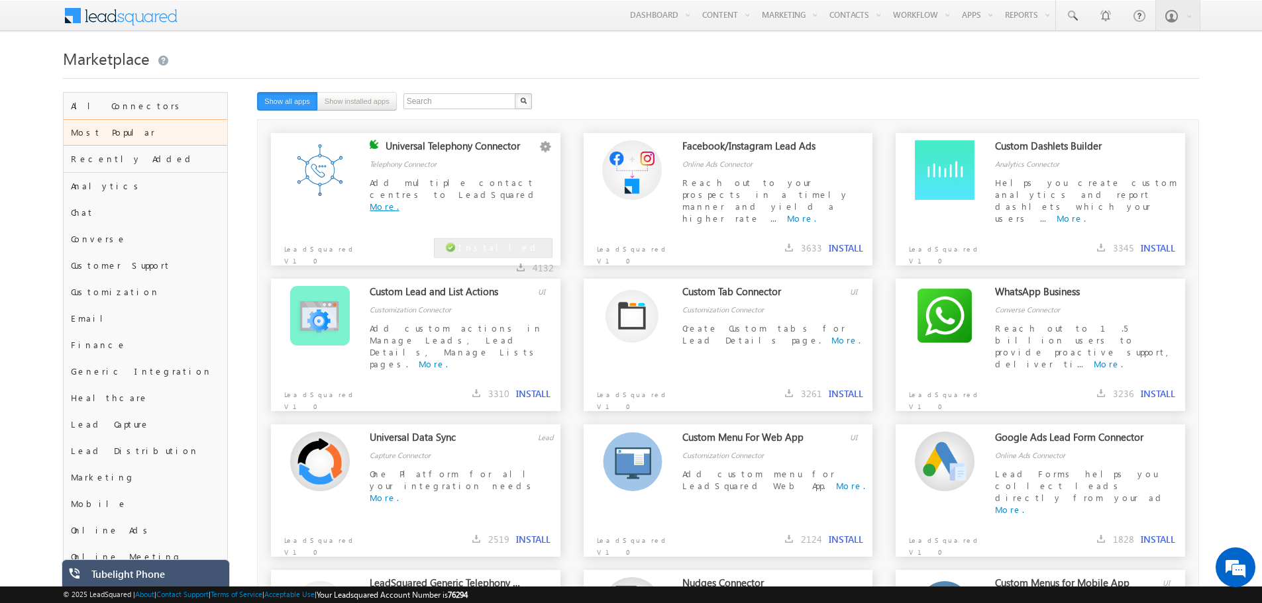
click at [379, 201] on link "More." at bounding box center [384, 206] width 29 height 11
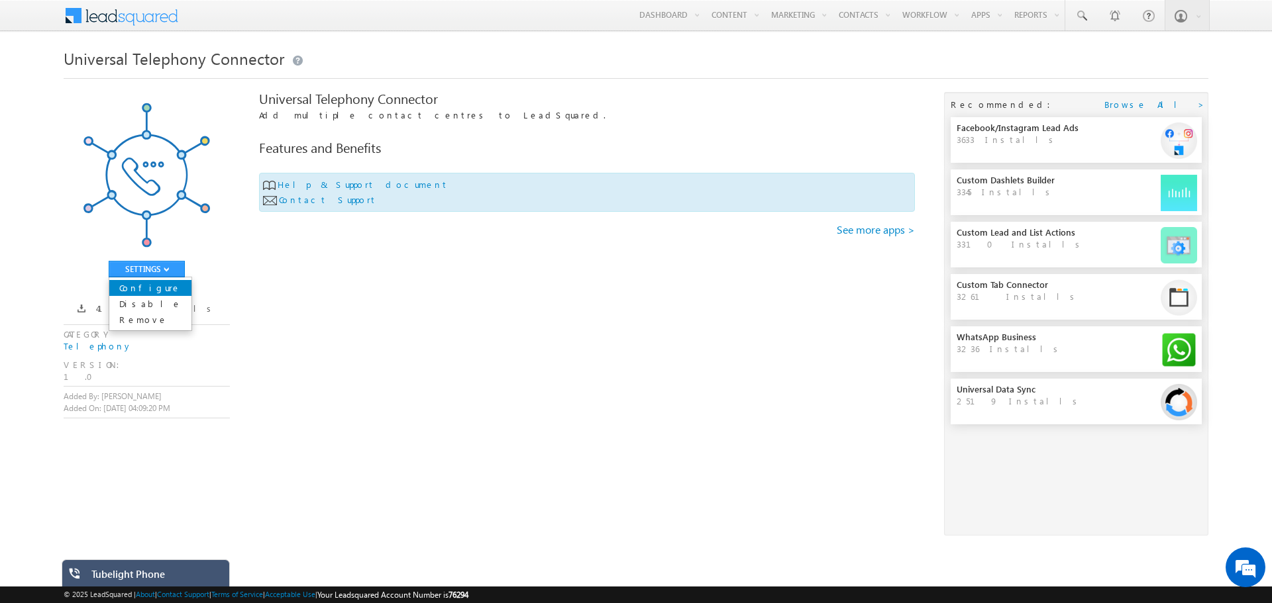
click at [139, 293] on link "Configure" at bounding box center [150, 288] width 82 height 16
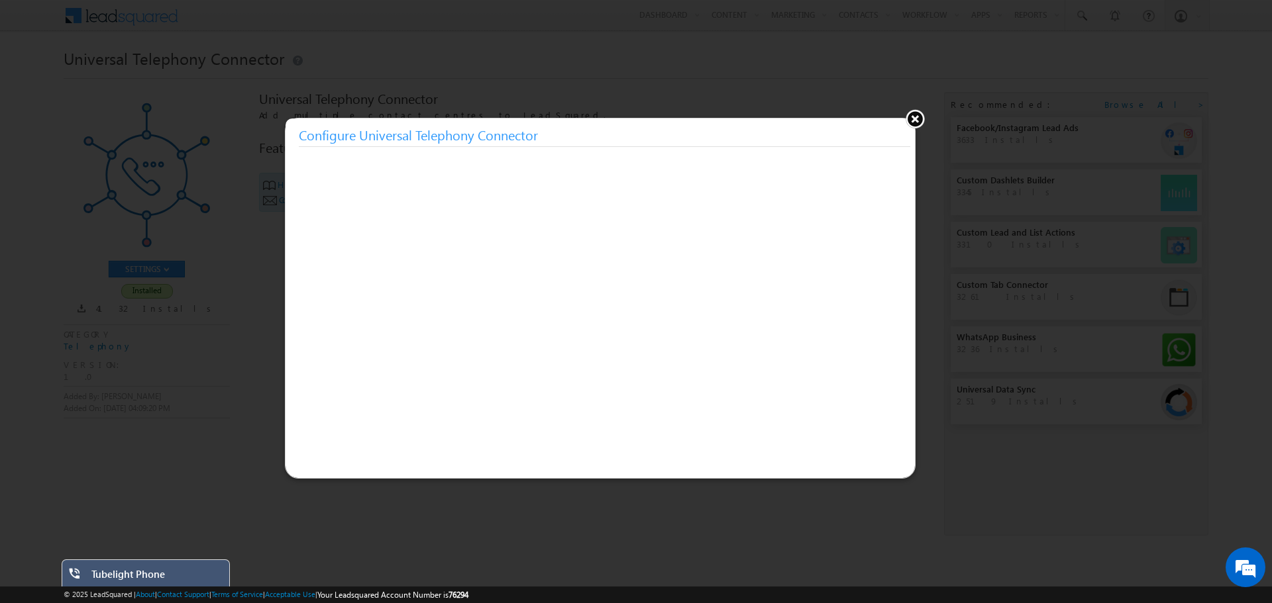
click at [915, 121] on button at bounding box center [915, 119] width 20 height 20
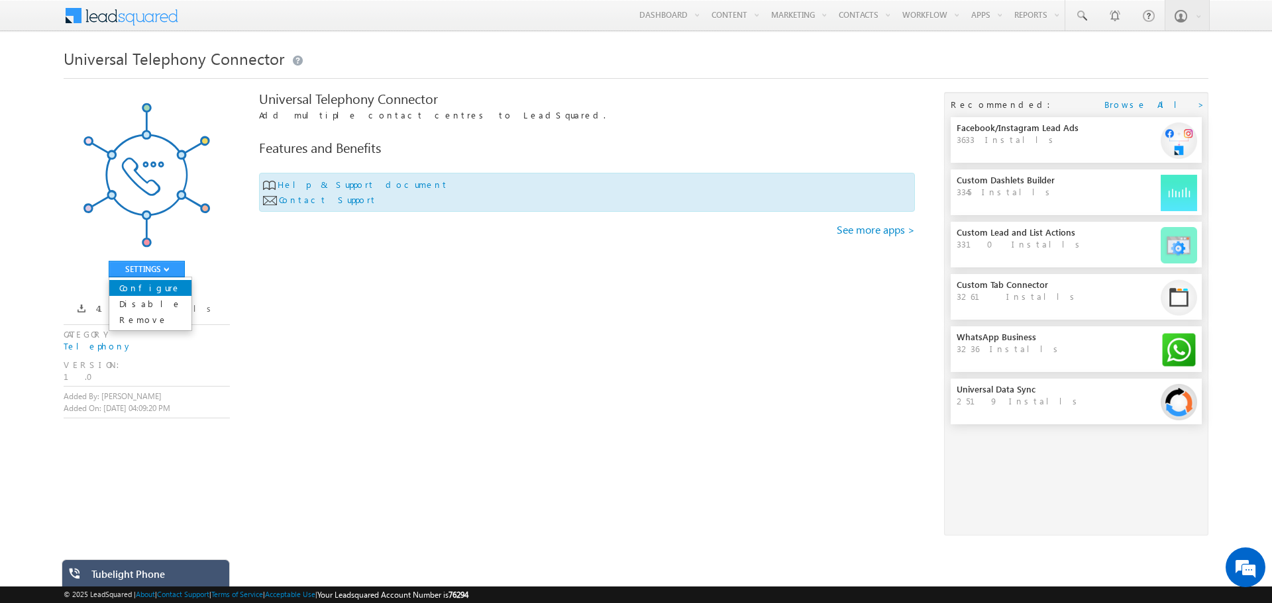
click at [140, 294] on link "Configure" at bounding box center [150, 288] width 82 height 16
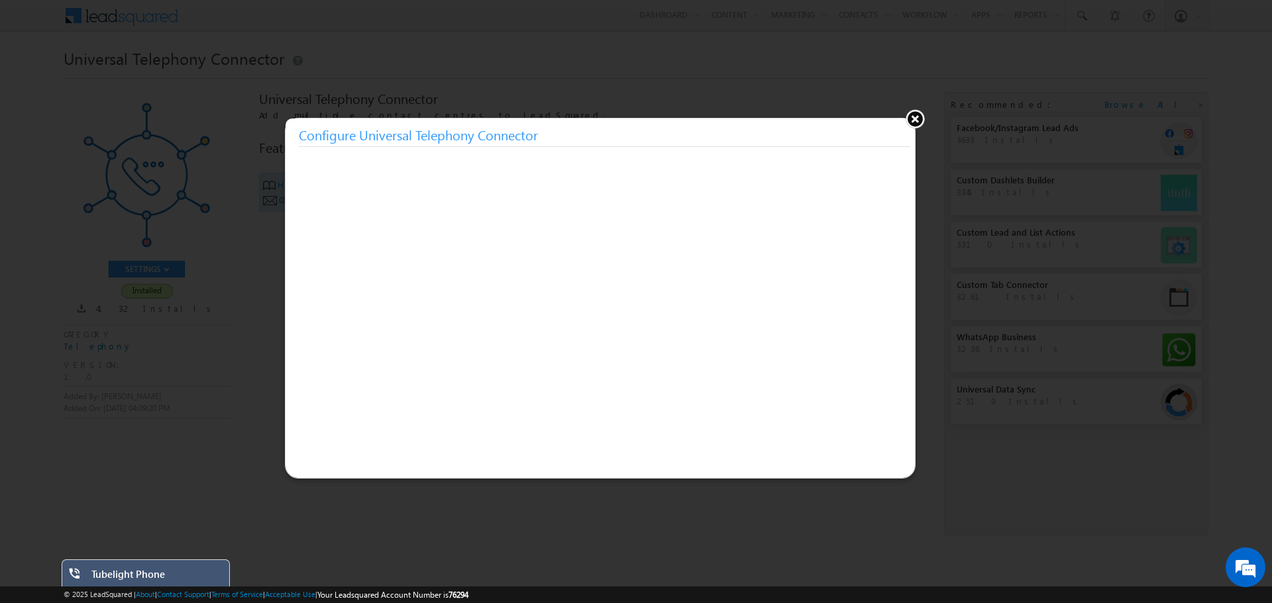
click at [915, 113] on button at bounding box center [915, 119] width 20 height 20
